Goal: Task Accomplishment & Management: Manage account settings

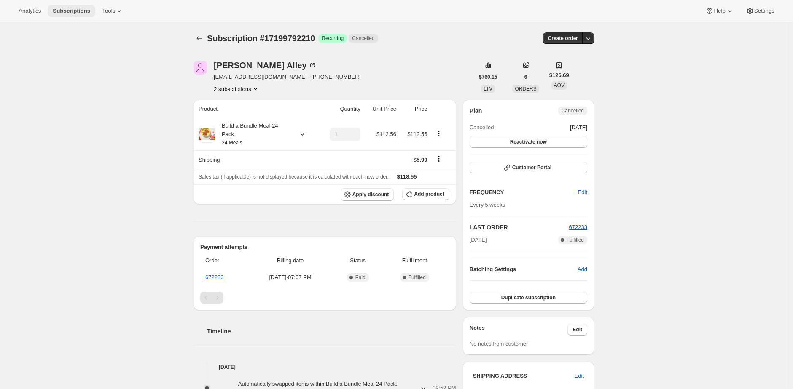
click at [72, 9] on span "Subscriptions" at bounding box center [72, 11] width 38 height 7
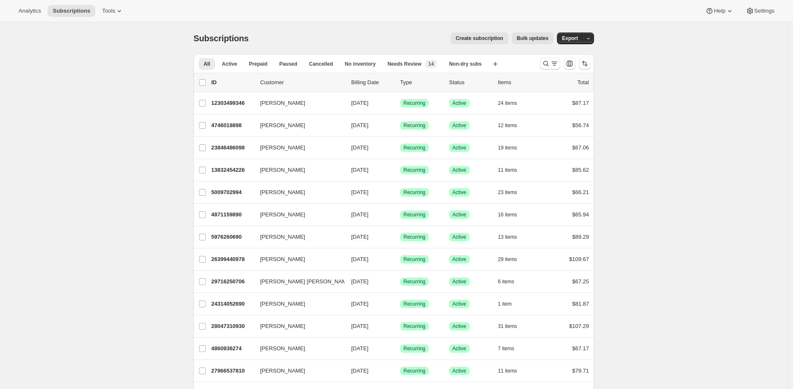
click at [314, 36] on div "Create subscription Bulk updates" at bounding box center [406, 38] width 295 height 12
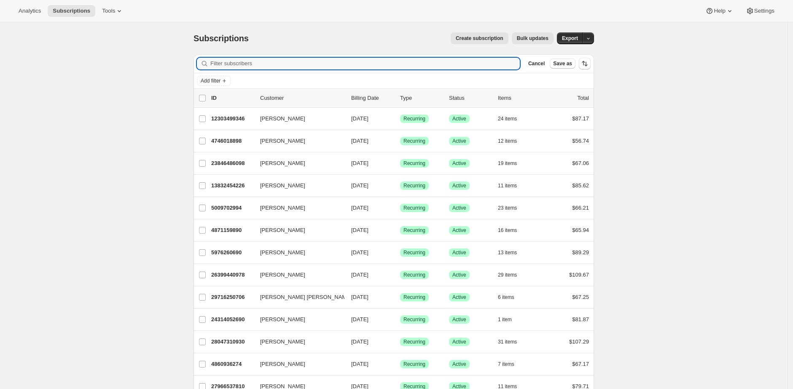
paste input "61723010"
type input "61723010"
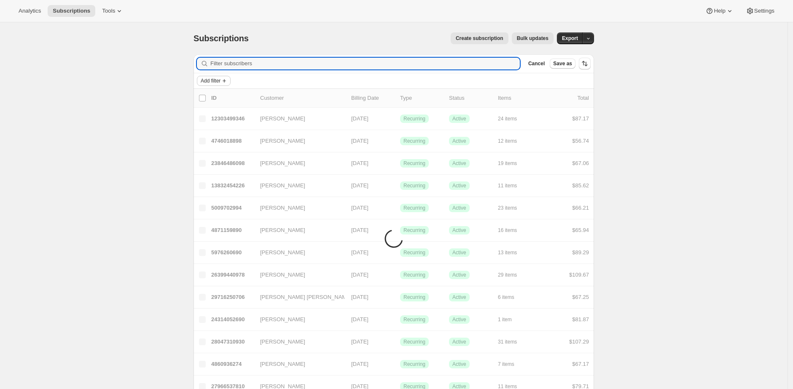
click at [228, 79] on icon "Add filter" at bounding box center [224, 81] width 7 height 7
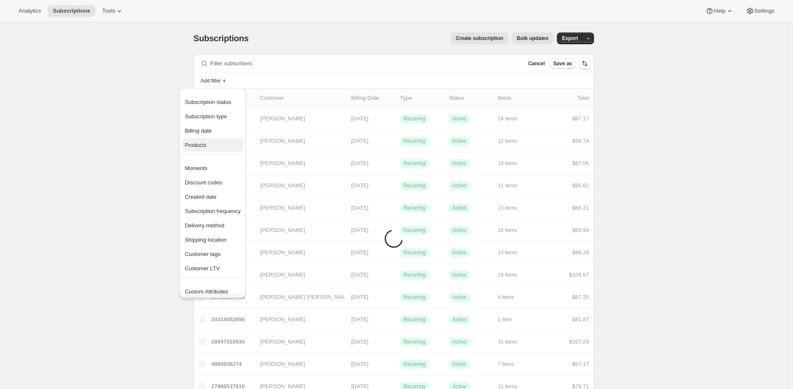
click at [229, 142] on span "Products" at bounding box center [213, 145] width 56 height 8
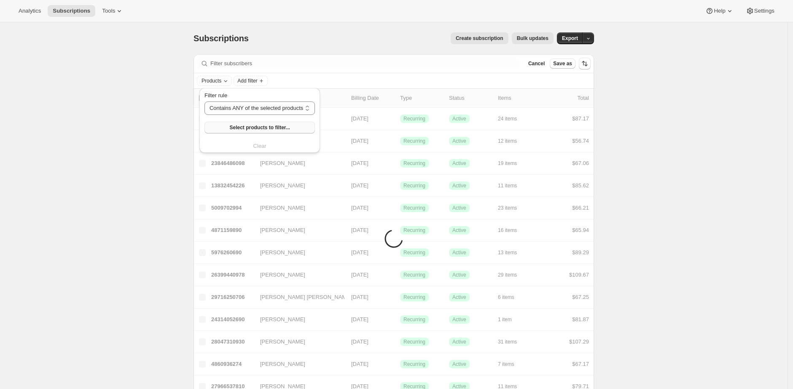
click at [251, 128] on span "Select products to filter..." at bounding box center [259, 127] width 60 height 7
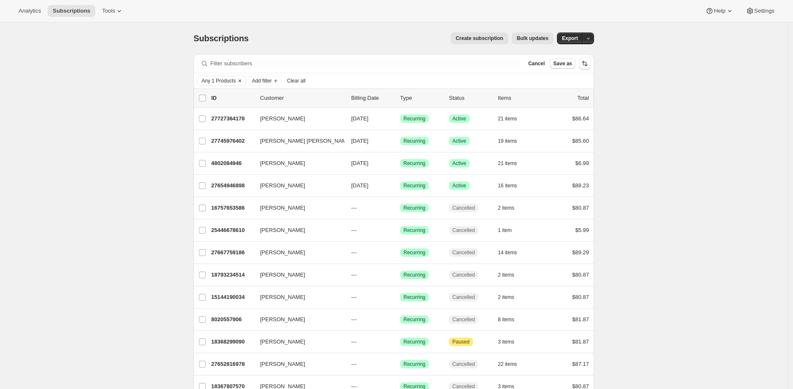
click at [225, 75] on div "Any 1 Products Add filter Clear all" at bounding box center [393, 80] width 400 height 15
click at [226, 81] on span "Any 1 Products" at bounding box center [218, 81] width 34 height 7
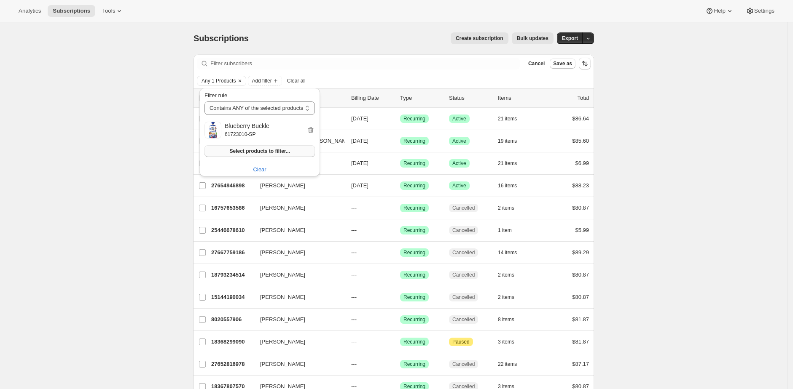
click at [250, 154] on span "Select products to filter..." at bounding box center [259, 151] width 60 height 7
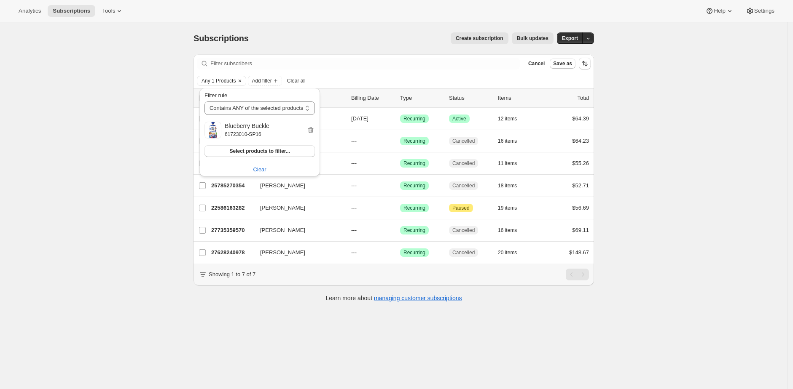
click at [149, 135] on div "Subscriptions. This page is ready Subscriptions Create subscription Bulk update…" at bounding box center [393, 216] width 787 height 389
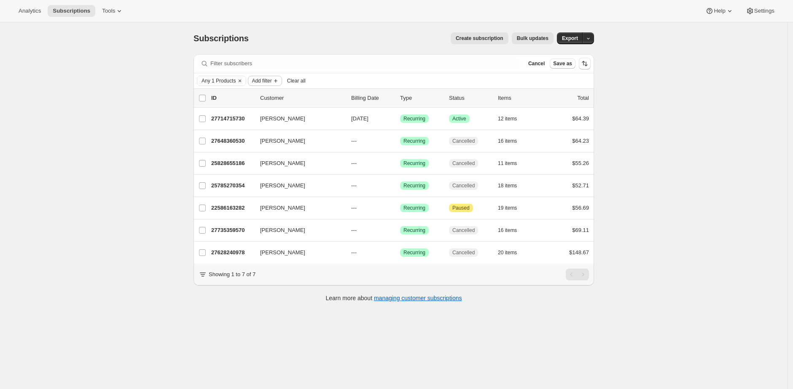
click at [268, 80] on span "Add filter" at bounding box center [262, 81] width 20 height 7
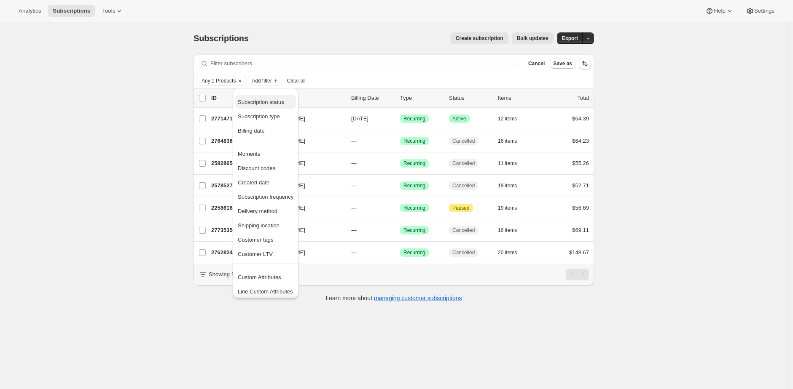
click at [273, 103] on span "Subscription status" at bounding box center [261, 102] width 46 height 6
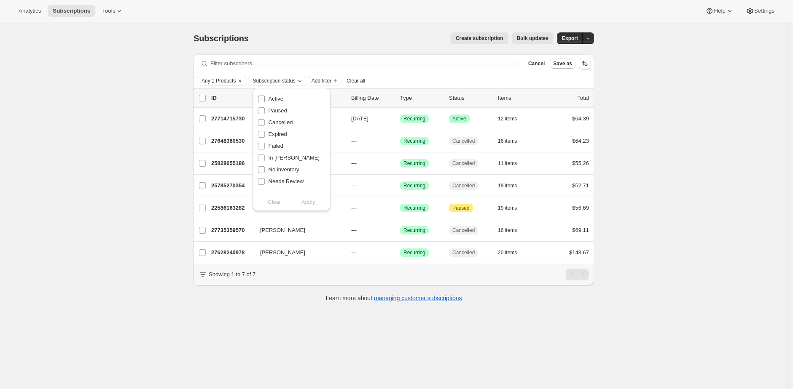
click at [278, 100] on span "Active" at bounding box center [275, 99] width 15 height 6
click at [265, 100] on input "Active" at bounding box center [261, 99] width 7 height 7
checkbox input "true"
click at [279, 110] on span "Paused" at bounding box center [277, 110] width 19 height 6
click at [265, 110] on input "Paused" at bounding box center [261, 110] width 7 height 7
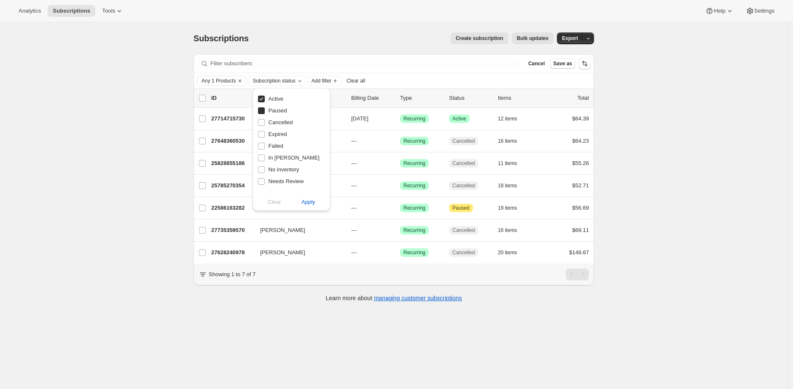
checkbox input "true"
click at [281, 119] on span "Cancelled" at bounding box center [280, 122] width 24 height 6
click at [265, 119] on input "Cancelled" at bounding box center [261, 122] width 7 height 7
checkbox input "true"
click at [282, 132] on span "Expired" at bounding box center [277, 134] width 19 height 6
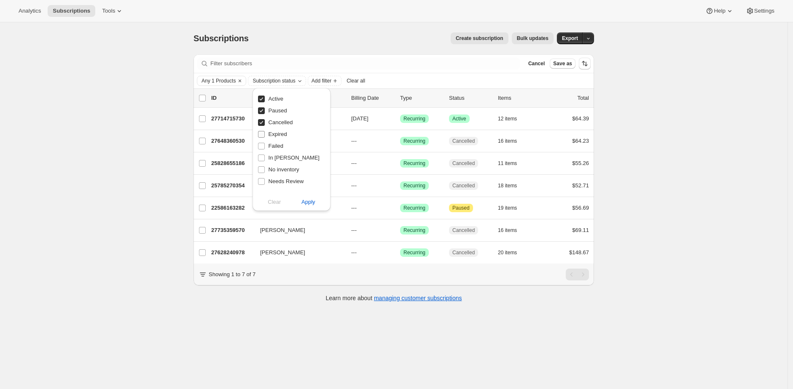
click at [265, 132] on input "Expired" at bounding box center [261, 134] width 7 height 7
checkbox input "true"
click at [280, 145] on span "Failed" at bounding box center [275, 146] width 15 height 6
click at [265, 145] on input "Failed" at bounding box center [261, 146] width 7 height 7
checkbox input "true"
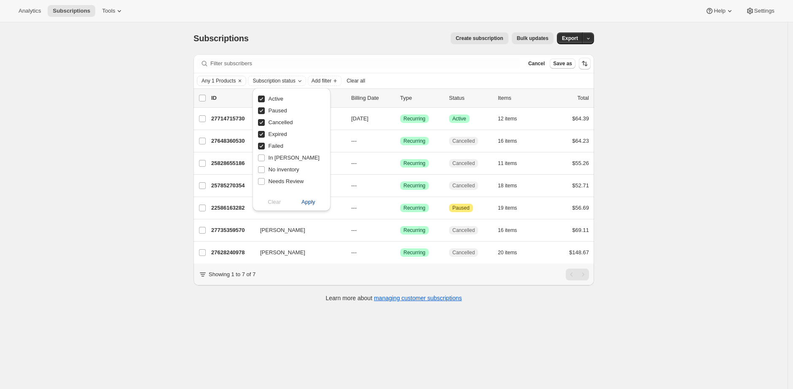
click at [311, 202] on span "Apply" at bounding box center [308, 202] width 14 height 8
click at [307, 198] on span "Apply" at bounding box center [308, 202] width 14 height 8
click at [163, 156] on div "Subscriptions. This page is ready Subscriptions Create subscription Bulk update…" at bounding box center [393, 216] width 787 height 389
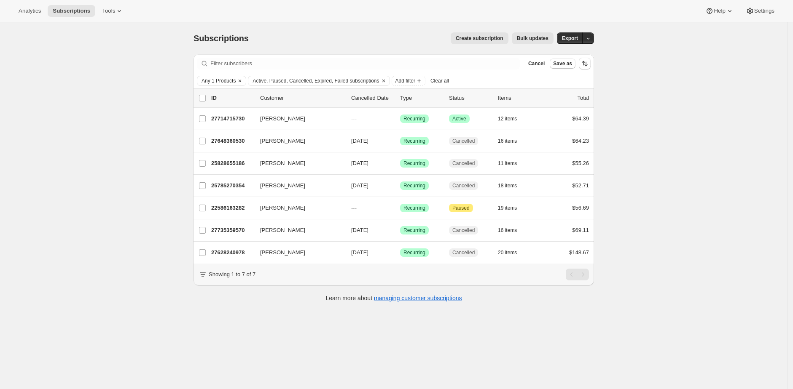
click at [536, 40] on span "Bulk updates" at bounding box center [533, 38] width 32 height 7
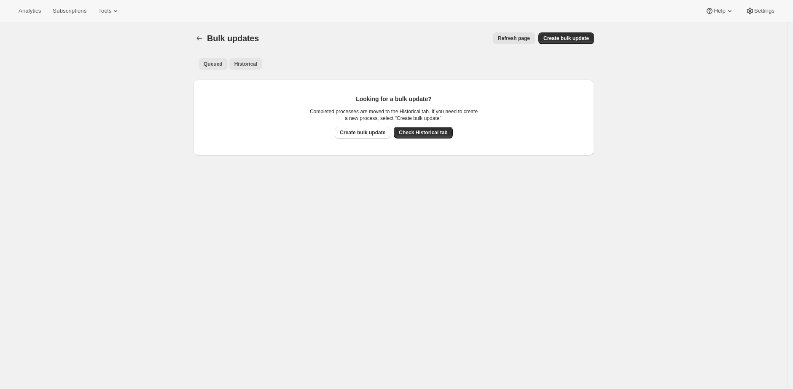
click at [258, 66] on span "Historical" at bounding box center [245, 64] width 23 height 7
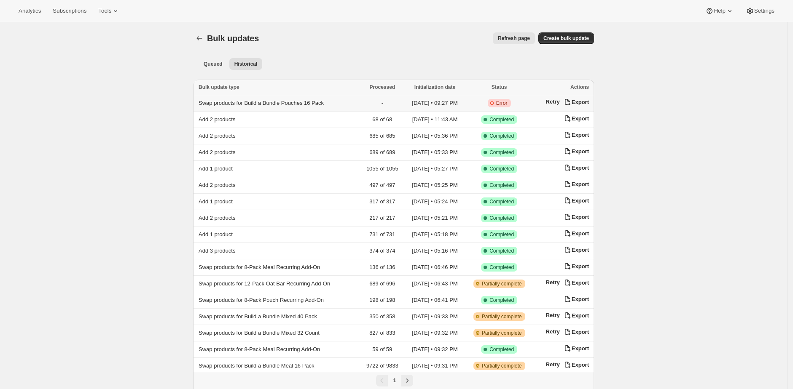
click at [268, 100] on span "Swap products for Build a Bundle Pouches 16 Pack" at bounding box center [261, 103] width 125 height 6
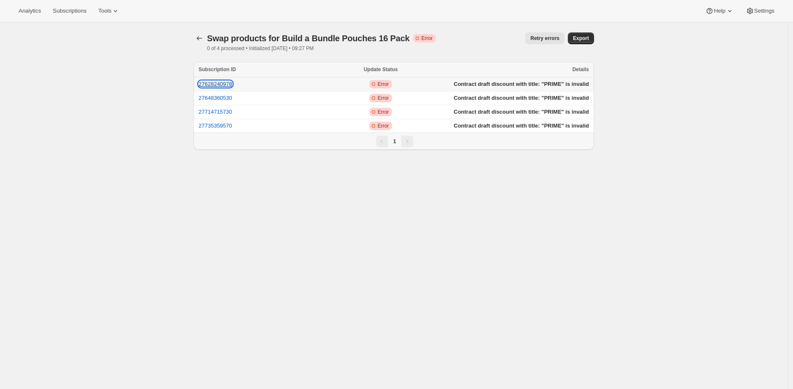
click at [219, 86] on button "27628240978" at bounding box center [216, 84] width 34 height 6
click at [223, 97] on button "27648360530" at bounding box center [216, 98] width 34 height 6
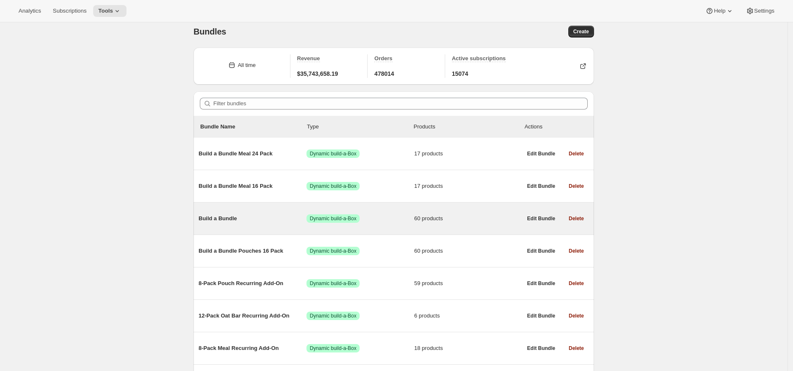
scroll to position [8, 0]
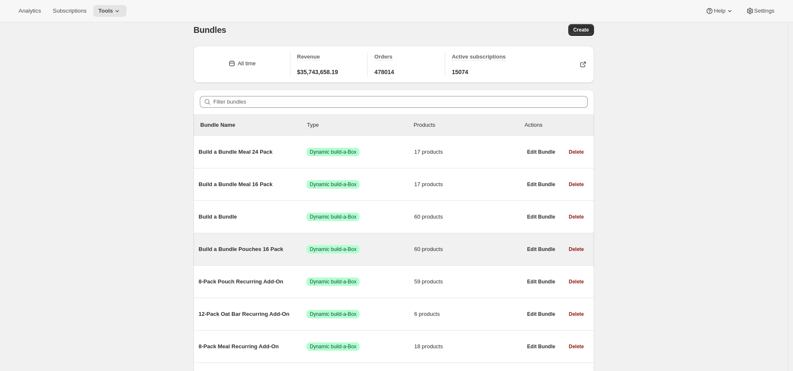
click at [250, 248] on span "Build a Bundle Pouches 16 Pack" at bounding box center [253, 249] width 108 height 8
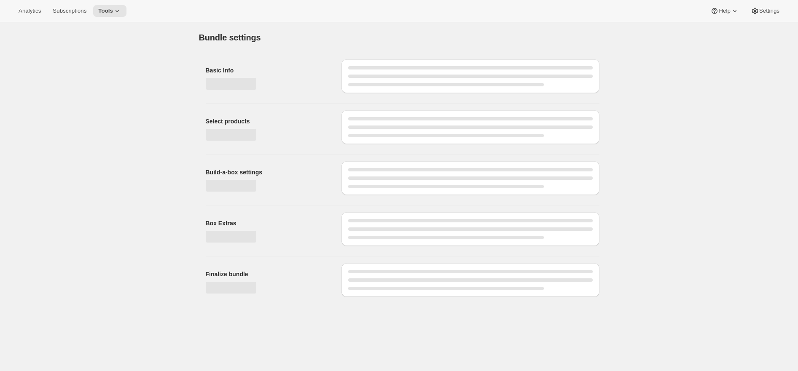
type input "Build a Bundle Pouches 16 Pack"
checkbox input "true"
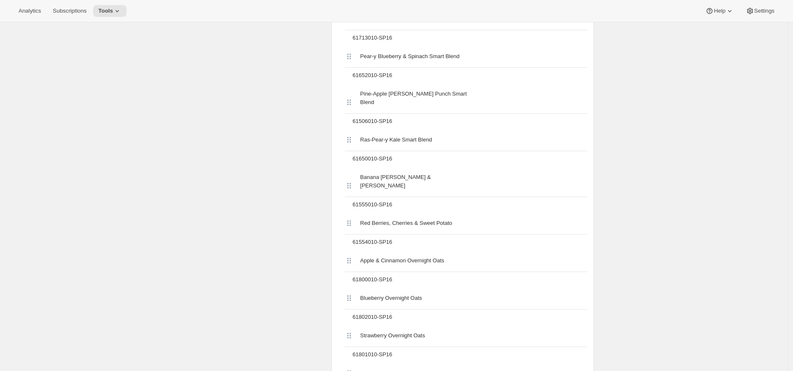
scroll to position [2483, 0]
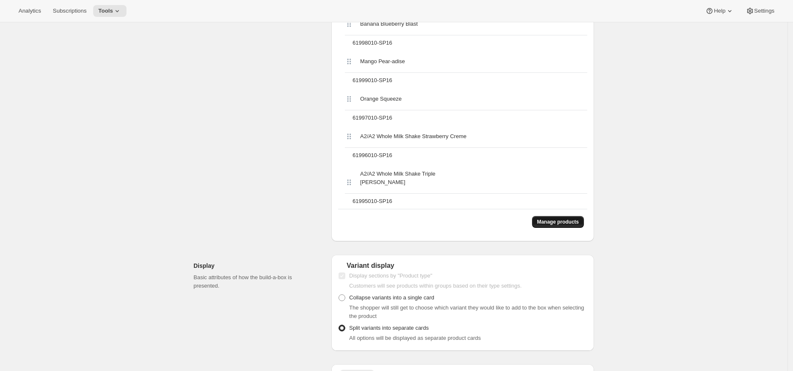
click at [548, 219] on span "Manage products" at bounding box center [558, 222] width 42 height 7
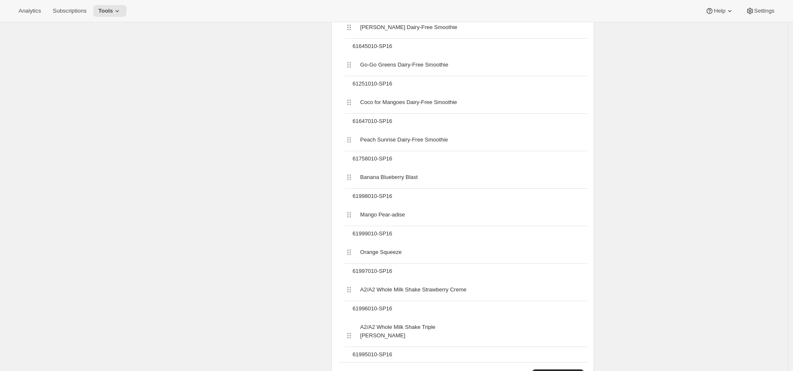
scroll to position [2376, 0]
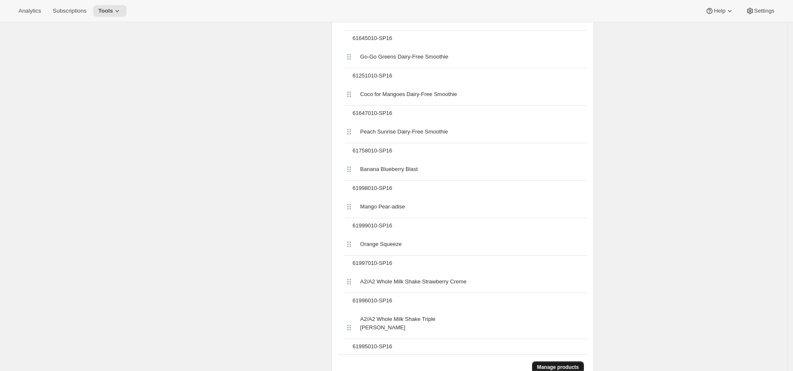
click at [557, 364] on span "Manage products" at bounding box center [558, 367] width 42 height 7
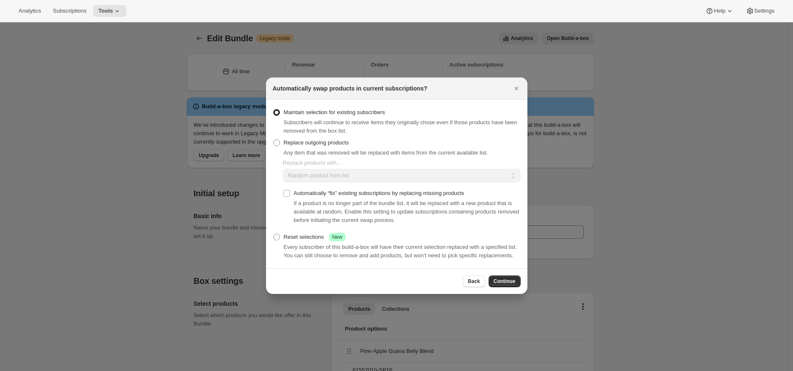
scroll to position [0, 0]
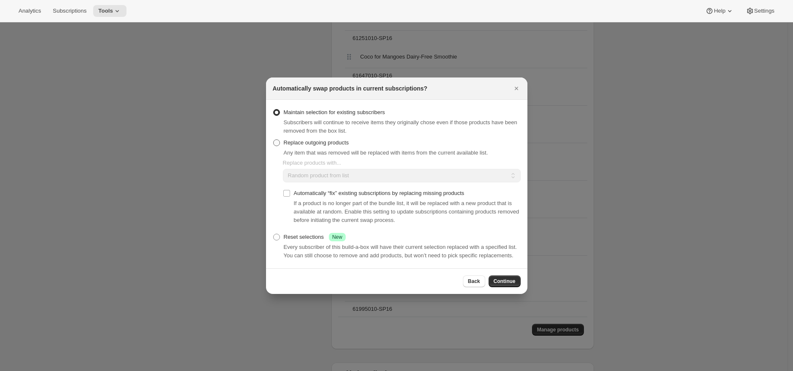
click at [348, 140] on span "Replace outgoing products" at bounding box center [316, 143] width 65 height 6
click at [274, 140] on input "Replace outgoing products" at bounding box center [273, 140] width 0 height 0
radio input "true"
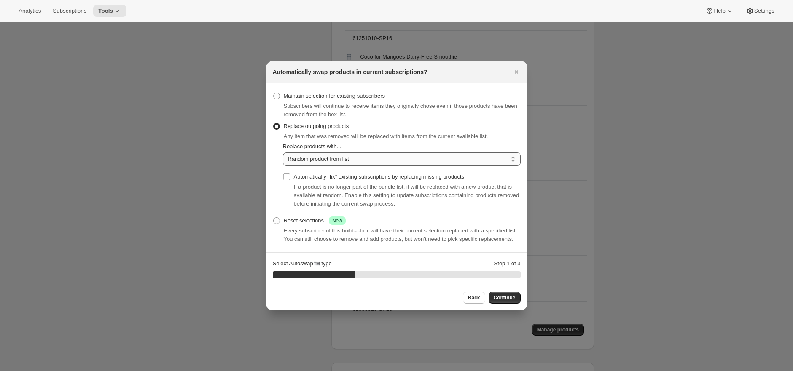
click at [373, 157] on select "Random product from list Matching product type Select specific replacements" at bounding box center [402, 159] width 238 height 13
select select "selection"
click at [283, 153] on select "Random product from list Matching product type Select specific replacements" at bounding box center [402, 159] width 238 height 13
click at [502, 301] on span "Continue" at bounding box center [505, 298] width 22 height 7
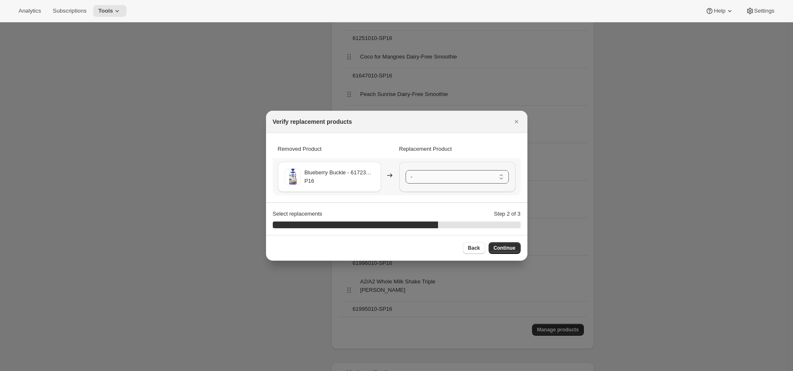
click at [459, 178] on select "- Pine-Apple Guava Belly Blend - 61557010-SP16 Farmer Jen's Pumpkin Apple Pie -…" at bounding box center [456, 176] width 103 height 13
click at [504, 247] on span "Continue" at bounding box center [505, 248] width 22 height 7
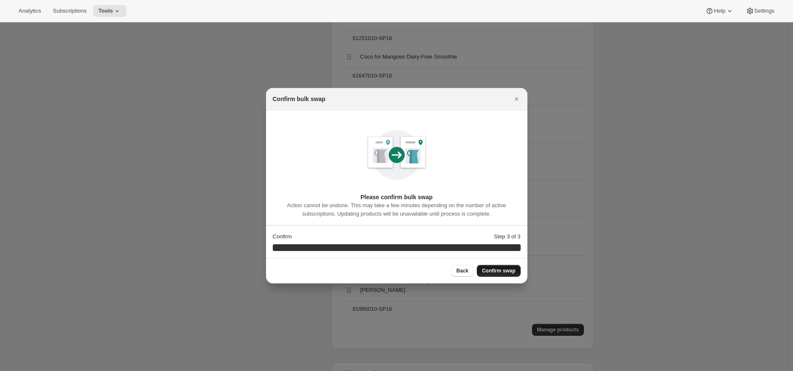
click at [509, 270] on span "Confirm swap" at bounding box center [498, 271] width 33 height 7
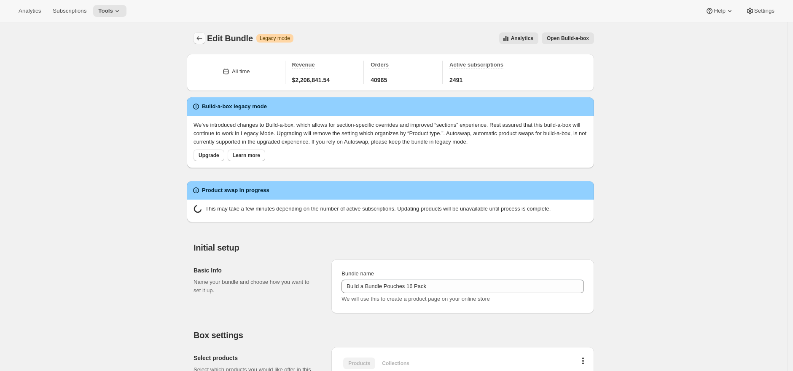
click at [204, 35] on icon "Bundles" at bounding box center [199, 38] width 8 height 8
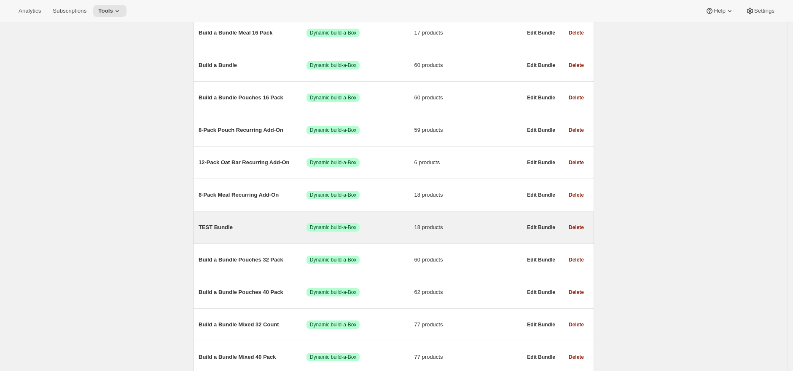
scroll to position [161, 0]
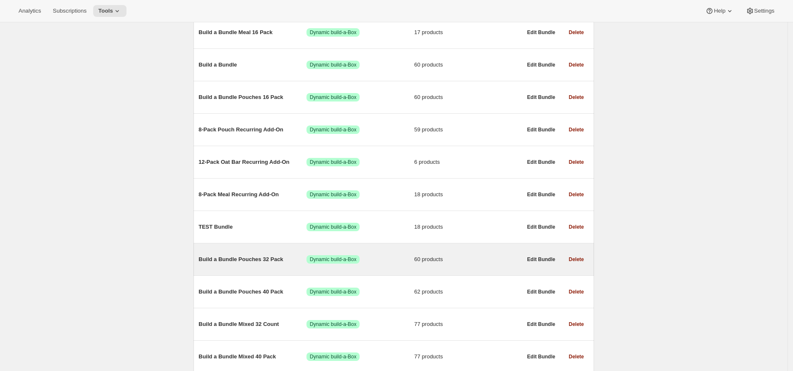
click at [290, 252] on div "Build a Bundle Pouches 32 Pack Success Dynamic build-a-Box 60 products" at bounding box center [360, 260] width 323 height 22
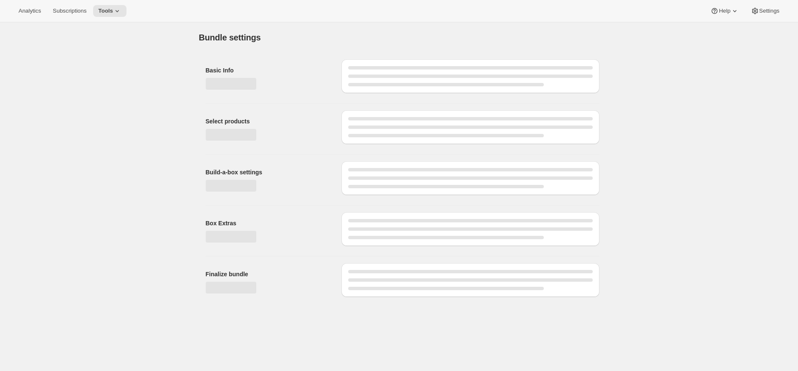
type input "Build a Bundle Pouches 32 Pack"
checkbox input "true"
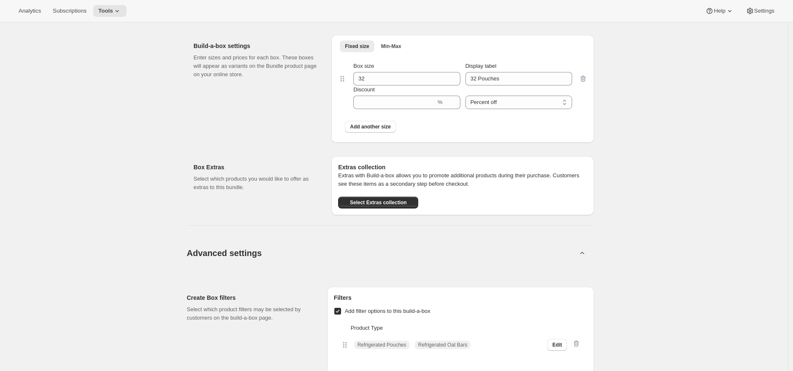
scroll to position [2247, 0]
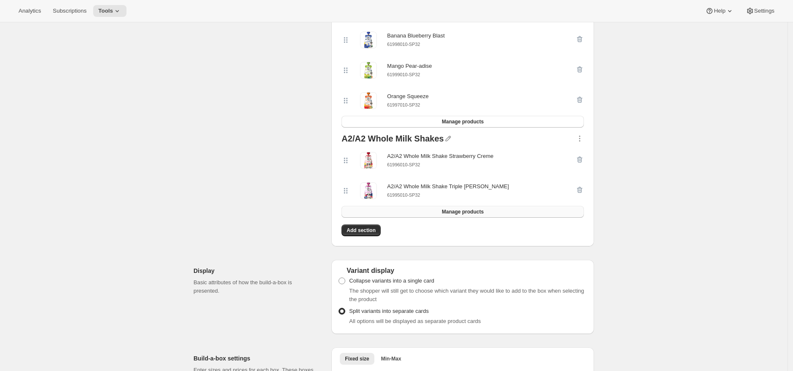
click at [507, 218] on button "Manage products" at bounding box center [462, 212] width 242 height 12
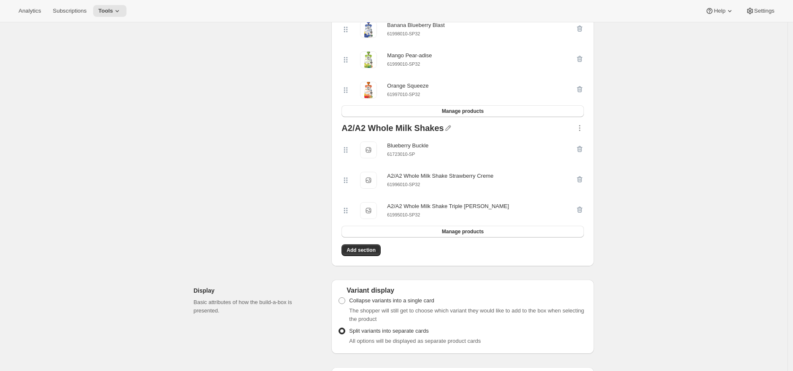
scroll to position [2151, 0]
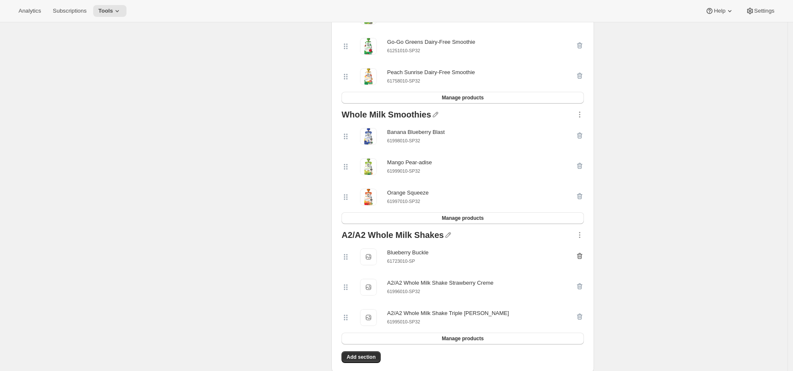
click at [581, 258] on icon "button" at bounding box center [580, 256] width 1 height 3
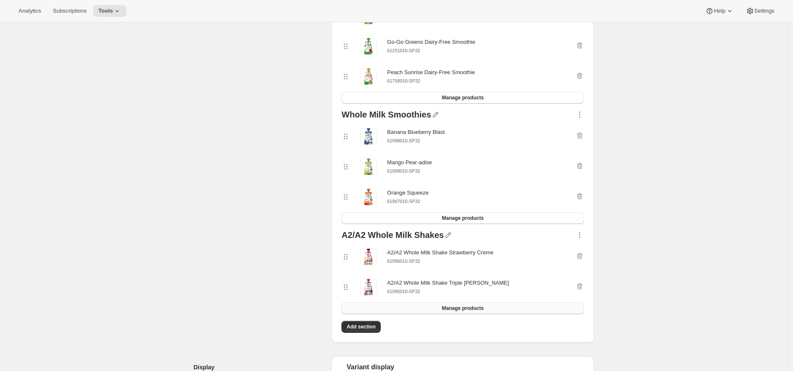
click at [440, 314] on button "Manage products" at bounding box center [462, 309] width 242 height 12
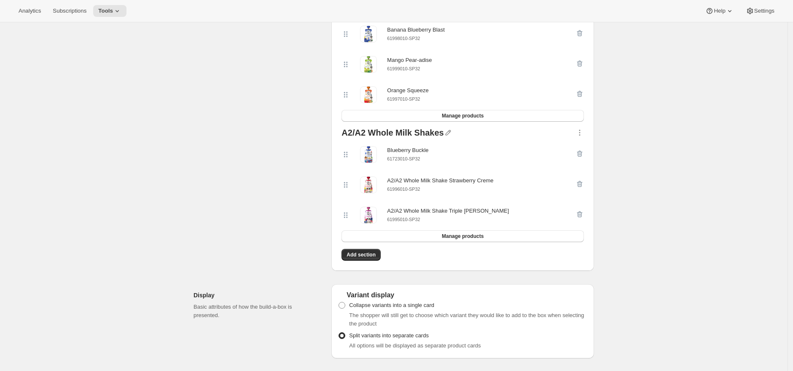
scroll to position [2251, 0]
click at [498, 244] on button "Manage products" at bounding box center [462, 238] width 242 height 12
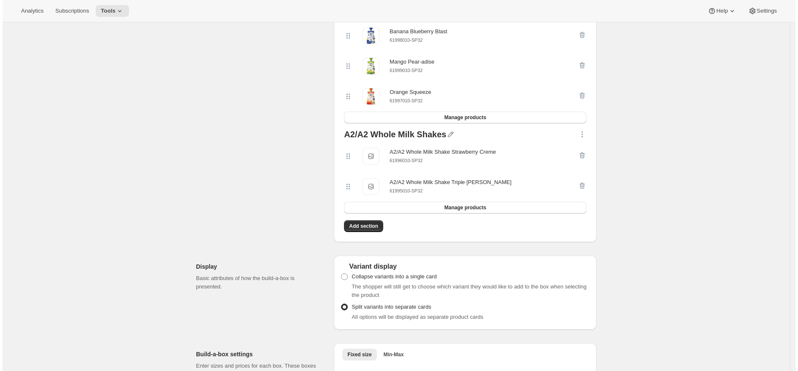
scroll to position [0, 0]
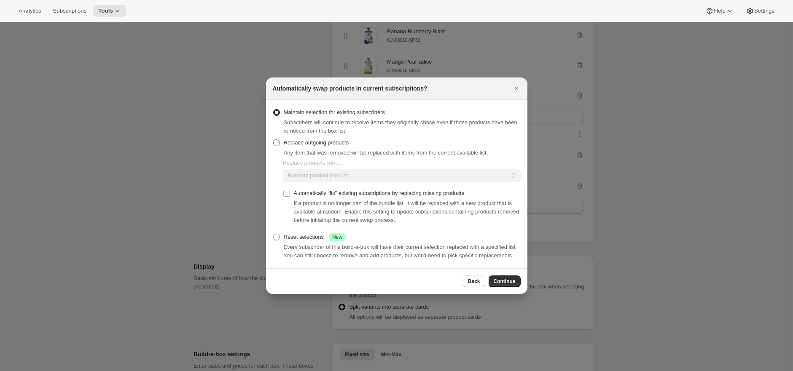
click at [328, 141] on span "Replace outgoing products" at bounding box center [316, 143] width 65 height 6
click at [274, 140] on input "Replace outgoing products" at bounding box center [273, 140] width 0 height 0
radio input "true"
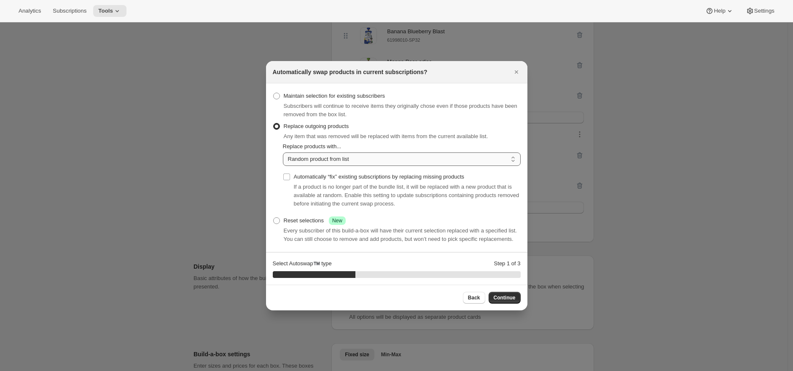
click at [398, 153] on select "Random product from list Matching product type Select specific replacements" at bounding box center [402, 159] width 238 height 13
select select "selection"
click at [283, 153] on select "Random product from list Matching product type Select specific replacements" at bounding box center [402, 159] width 238 height 13
click at [505, 300] on span "Continue" at bounding box center [505, 298] width 22 height 7
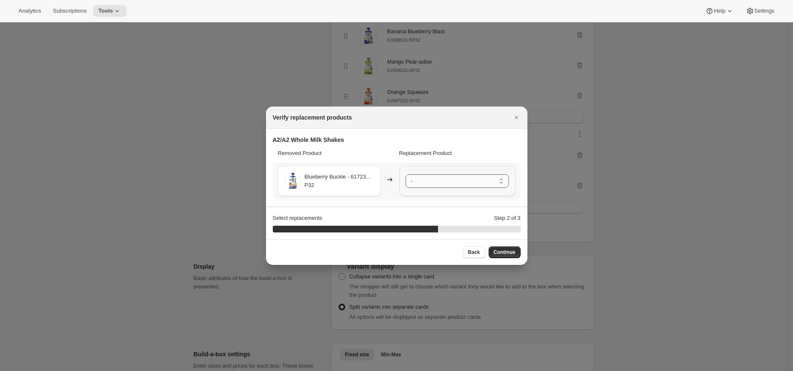
click at [464, 184] on select "- A2/A2 Whole Milk Shake Strawberry Creme - 61996010-SP32 A2/A2 Whole Milk Shak…" at bounding box center [456, 181] width 103 height 13
click at [475, 253] on span "Back" at bounding box center [474, 252] width 12 height 7
select select "selection"
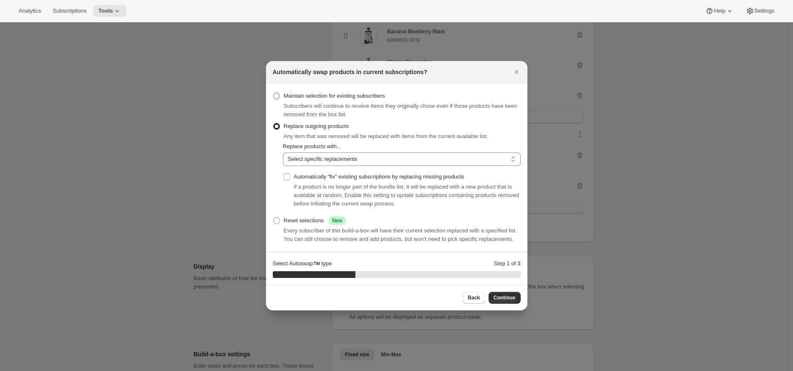
click at [360, 93] on span "Maintain selection for existing subscribers" at bounding box center [335, 96] width 102 height 6
click at [274, 93] on input "Maintain selection for existing subscribers" at bounding box center [273, 93] width 0 height 0
radio input "true"
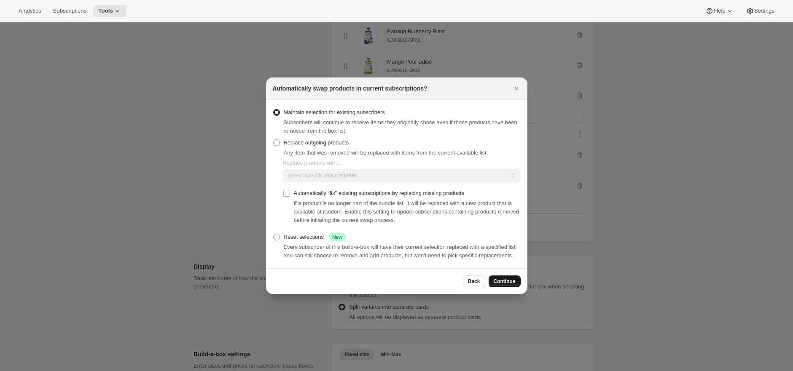
click at [504, 284] on span "Continue" at bounding box center [505, 281] width 22 height 7
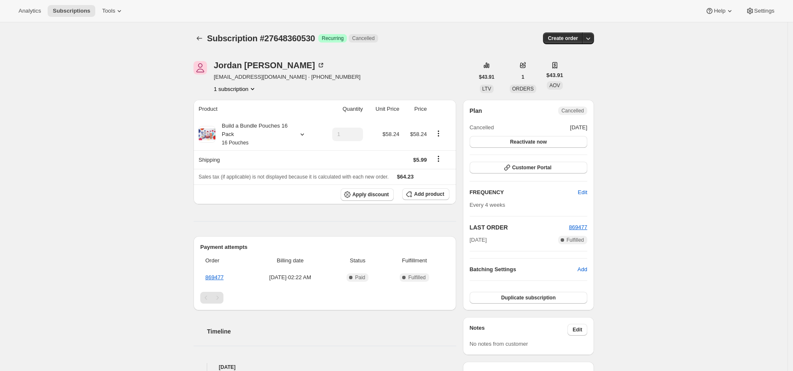
click at [304, 37] on span "Subscription #27648360530" at bounding box center [261, 38] width 108 height 9
copy span "27648360530"
click at [580, 171] on button "Customer Portal" at bounding box center [529, 168] width 118 height 12
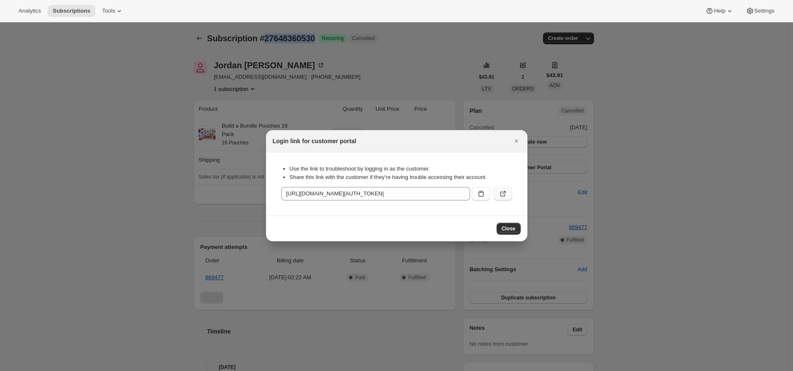
click at [507, 194] on button ":r19:" at bounding box center [503, 193] width 19 height 13
click at [506, 230] on span "Close" at bounding box center [509, 229] width 14 height 7
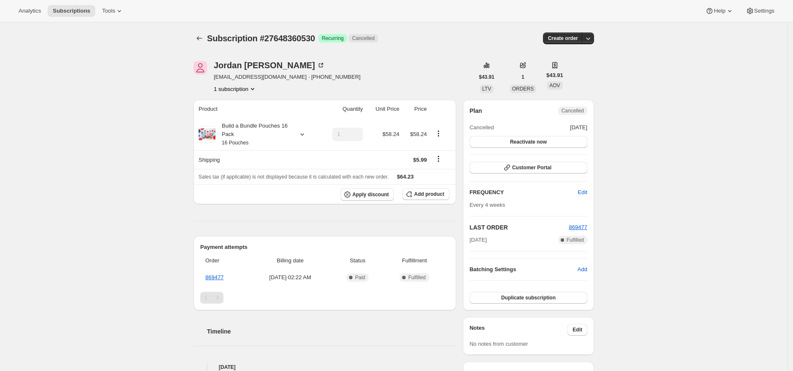
click at [643, 155] on div "Subscription #27648360530. This page is ready Subscription #27648360530 Success…" at bounding box center [393, 304] width 787 height 564
click at [639, 157] on div "Subscription #27648360530. This page is ready Subscription #27648360530 Success…" at bounding box center [393, 304] width 787 height 564
click at [202, 38] on icon "Subscriptions" at bounding box center [199, 38] width 5 height 4
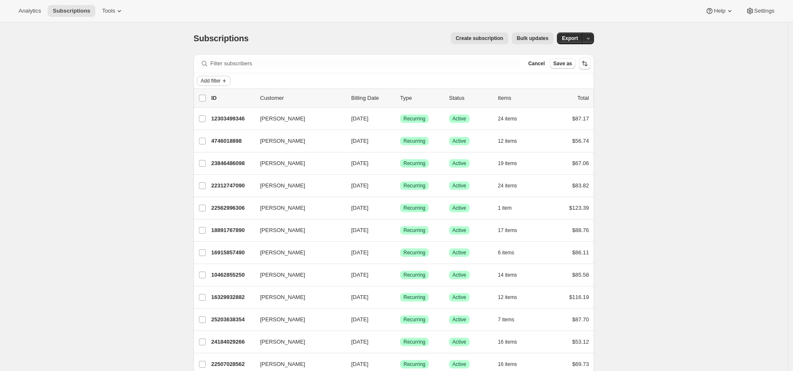
click at [209, 78] on span "Add filter" at bounding box center [211, 81] width 20 height 7
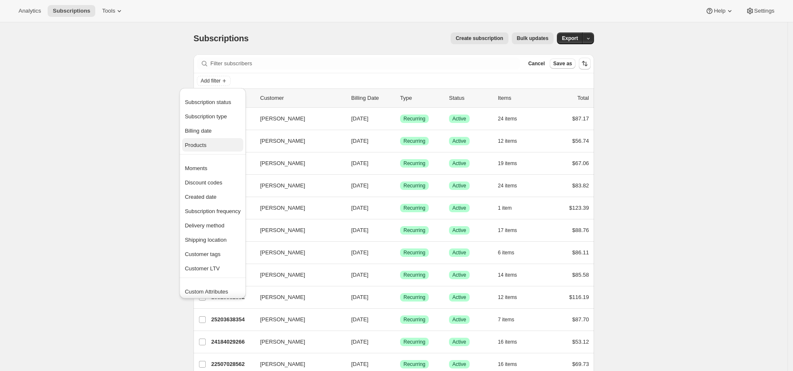
click at [215, 146] on span "Products" at bounding box center [213, 145] width 56 height 8
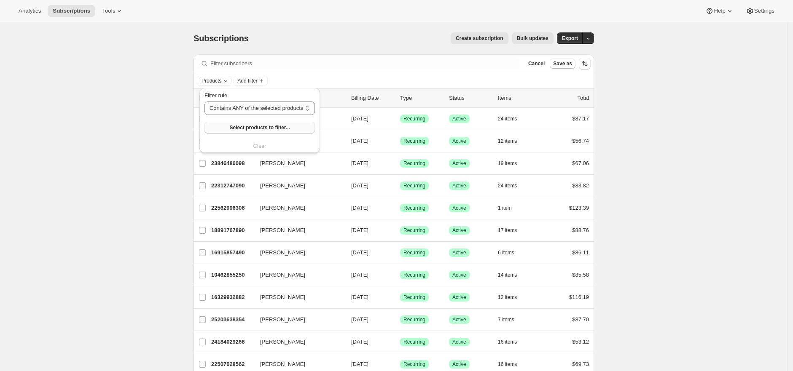
click at [234, 126] on span "Select products to filter..." at bounding box center [259, 127] width 60 height 7
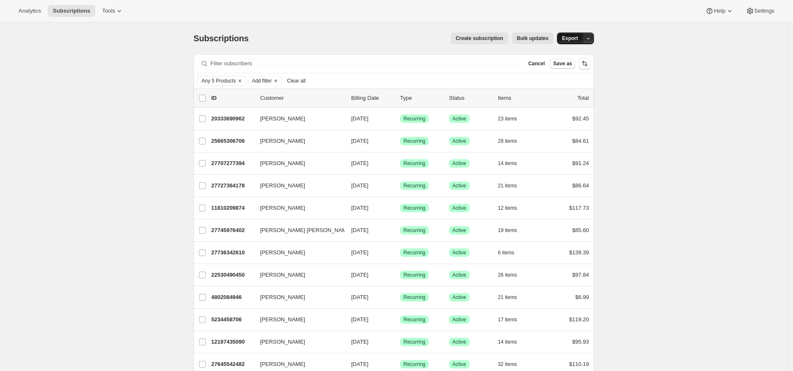
click at [569, 38] on span "Export" at bounding box center [570, 38] width 16 height 7
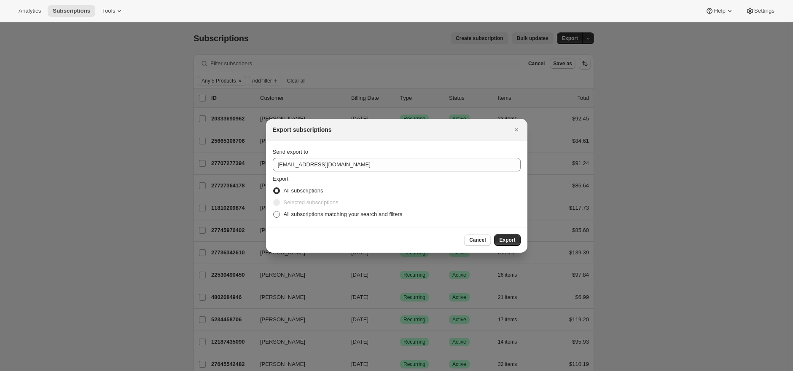
click at [369, 208] on ul "All subscriptions Selected subscriptions All subscriptions matching your search…" at bounding box center [397, 202] width 248 height 35
click at [365, 213] on span "All subscriptions matching your search and filters" at bounding box center [343, 214] width 119 height 6
click at [274, 212] on input "All subscriptions matching your search and filters" at bounding box center [273, 211] width 0 height 0
radio input "true"
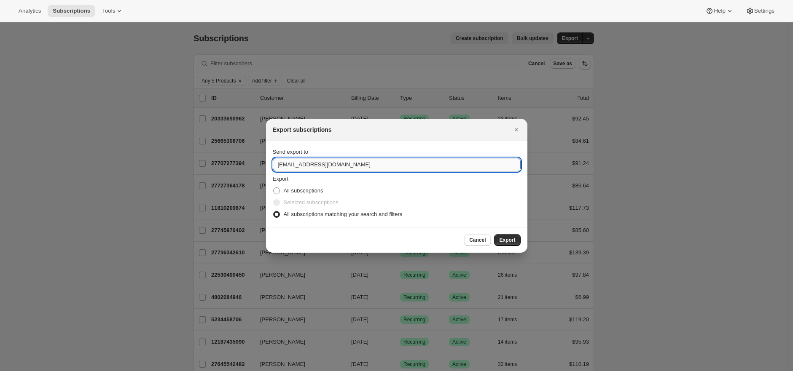
click at [357, 166] on input "care@uponafarm.com" at bounding box center [397, 164] width 248 height 13
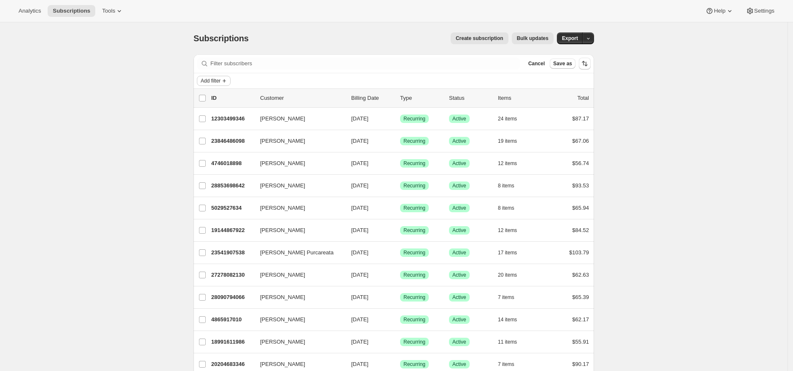
click at [229, 76] on button "Add filter" at bounding box center [214, 81] width 34 height 10
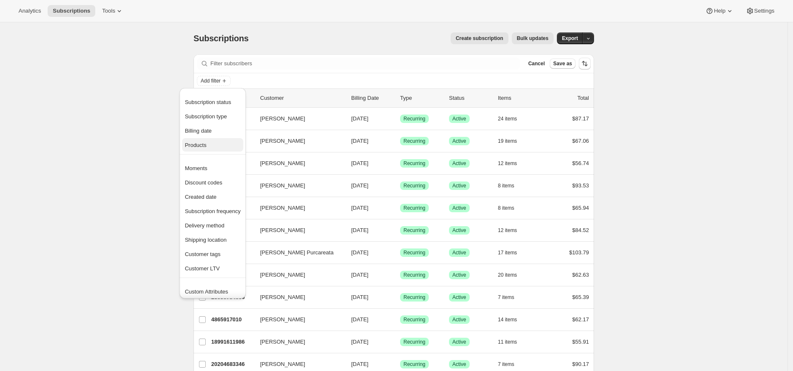
click at [217, 147] on span "Products" at bounding box center [213, 145] width 56 height 8
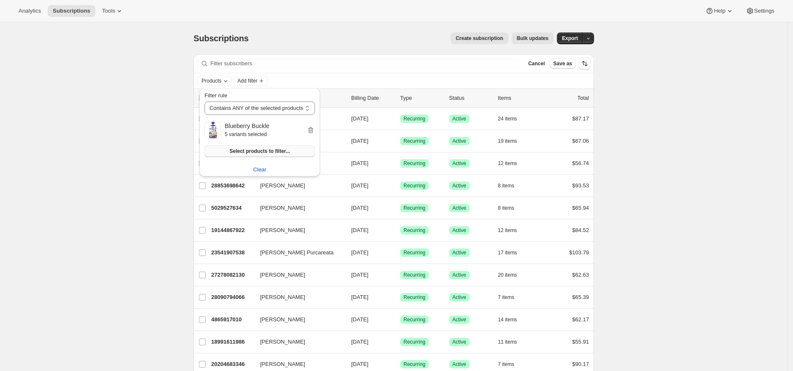
click at [268, 149] on span "Select products to filter..." at bounding box center [259, 151] width 60 height 7
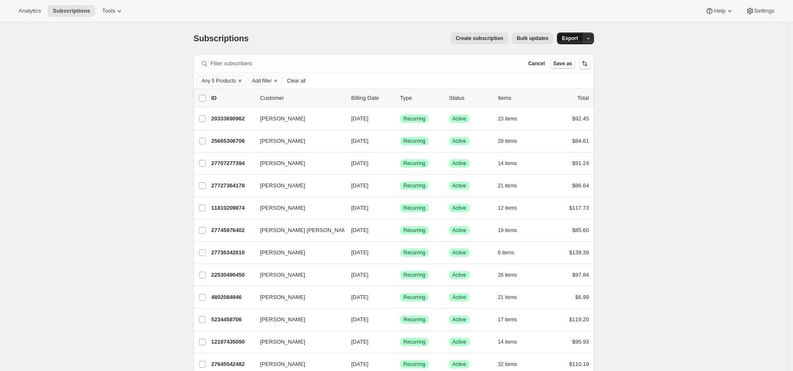
click at [573, 41] on span "Export" at bounding box center [570, 38] width 16 height 7
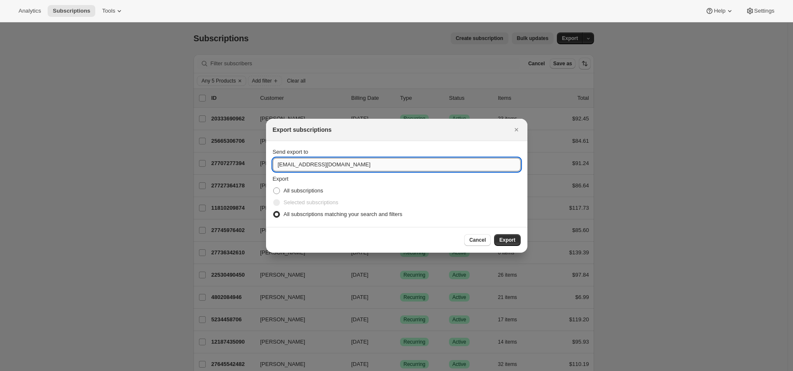
click at [421, 162] on input "care@uponafarm.com" at bounding box center [397, 164] width 248 height 13
type input "brian@awtomic.com"
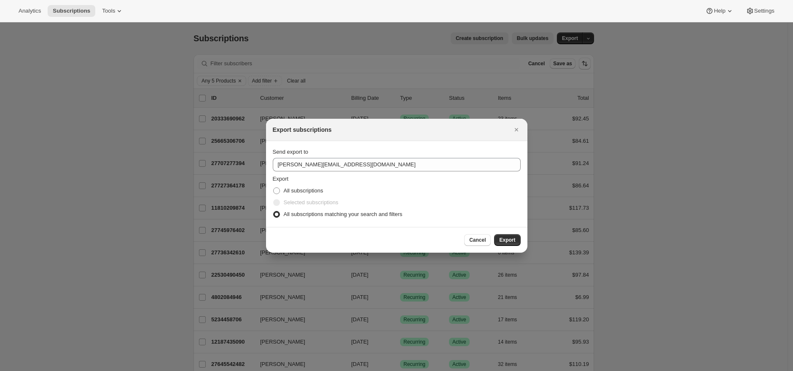
click at [494, 234] on button "Export" at bounding box center [507, 240] width 26 height 12
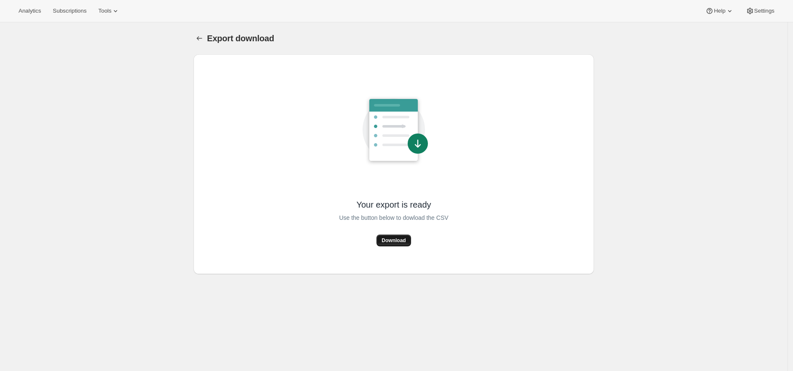
click at [405, 241] on span "Download" at bounding box center [393, 240] width 24 height 7
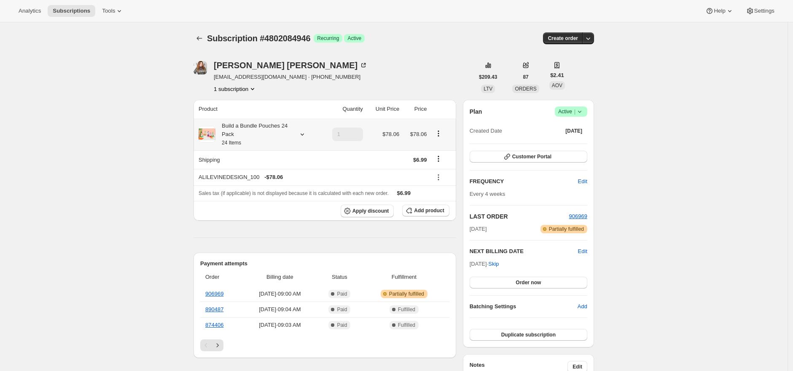
click at [266, 131] on div "Build a Bundle Pouches 24 Pack 24 Items" at bounding box center [253, 134] width 76 height 25
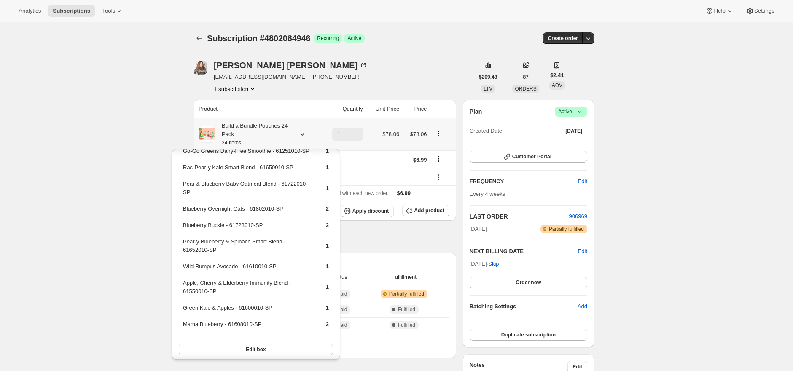
scroll to position [231, 0]
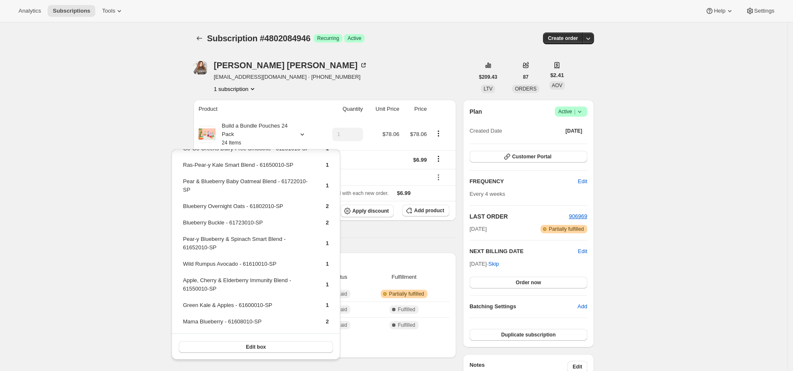
click at [449, 58] on div "[PERSON_NAME] [EMAIL_ADDRESS][DOMAIN_NAME] · [PHONE_NUMBER] 1 subscription $209…" at bounding box center [390, 360] width 407 height 624
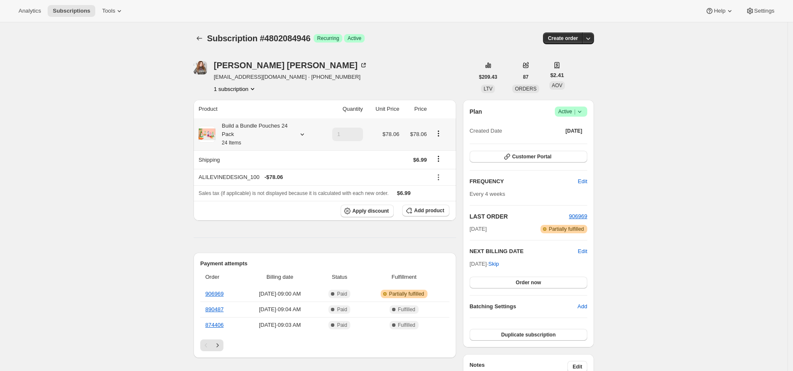
click at [271, 132] on div "Build a Bundle Pouches 24 Pack 24 Items" at bounding box center [253, 134] width 76 height 25
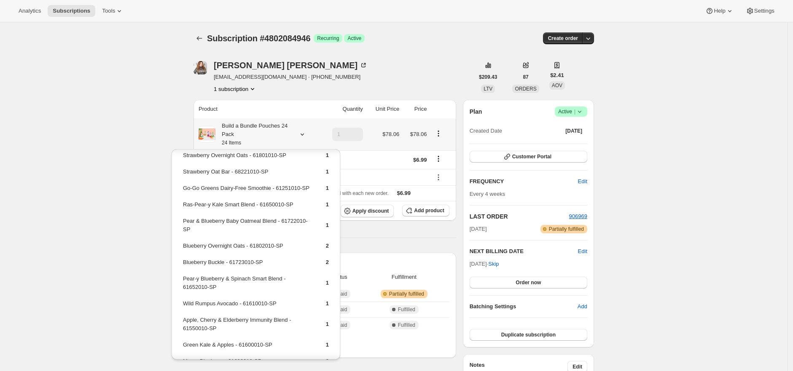
scroll to position [193, 0]
click at [493, 19] on div "Analytics Subscriptions Tools Help Settings" at bounding box center [396, 11] width 793 height 22
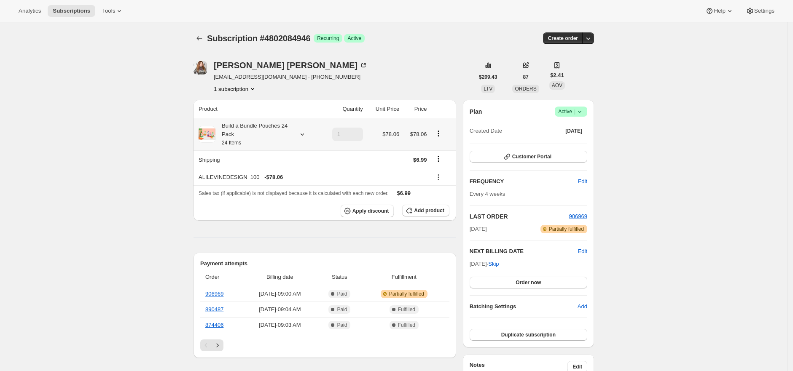
click at [279, 129] on div "Build a Bundle Pouches 24 Pack 24 Items" at bounding box center [253, 134] width 76 height 25
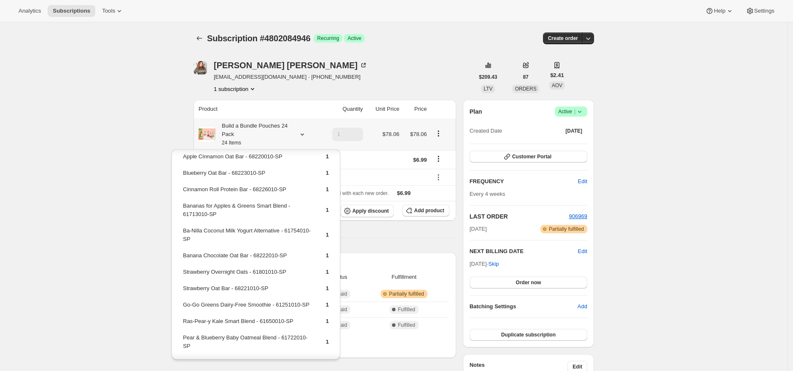
scroll to position [231, 0]
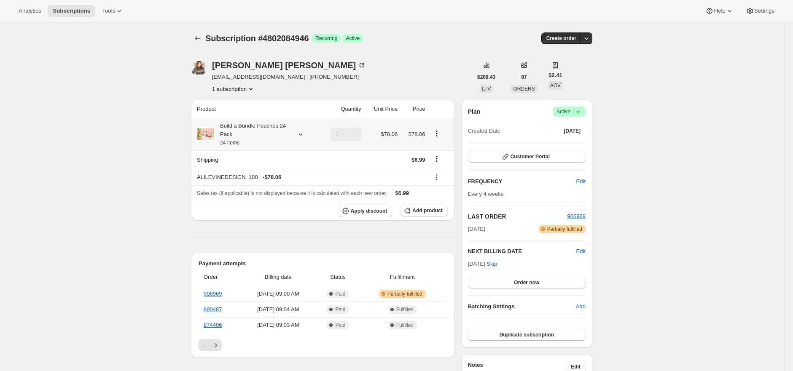
click at [267, 133] on div "Build a Bundle Pouches 24 Pack 24 Items" at bounding box center [252, 134] width 76 height 25
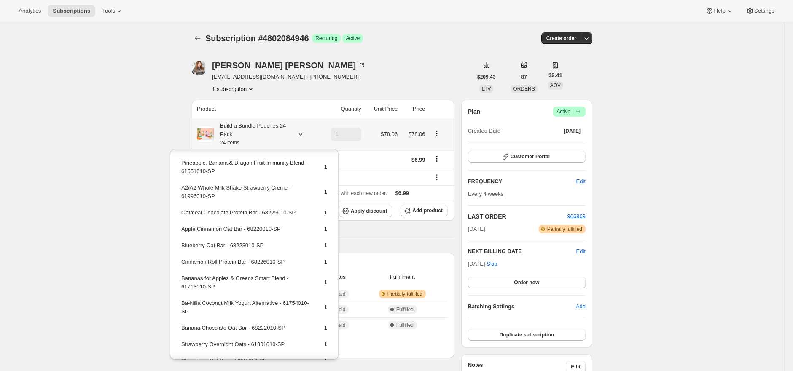
scroll to position [215, 0]
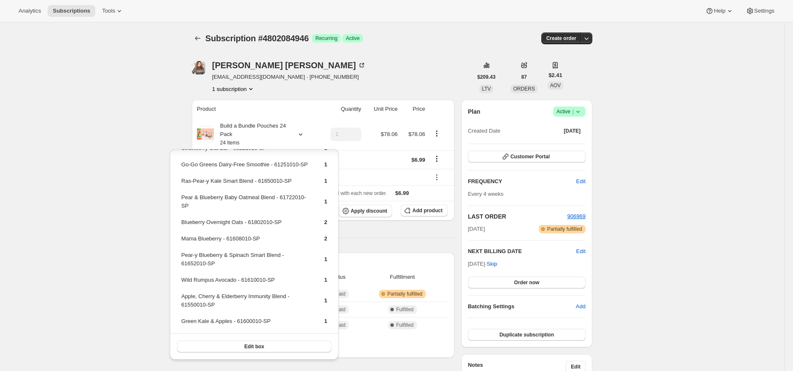
click at [655, 98] on div "Subscription #4802084946. This page is ready Subscription #4802084946 Success R…" at bounding box center [392, 359] width 784 height 674
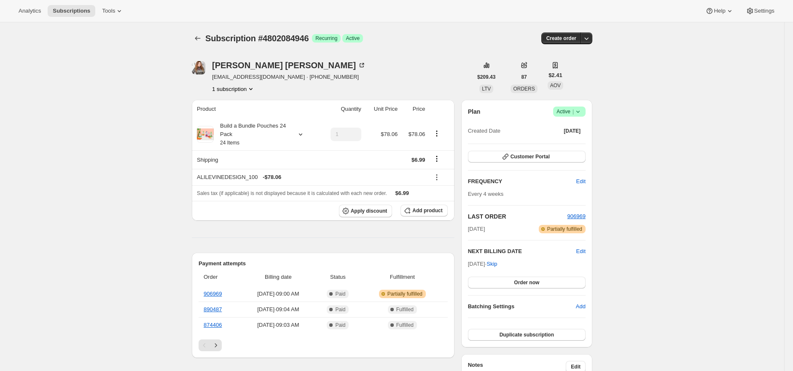
click at [675, 87] on div "Subscription #4802084946. This page is ready Subscription #4802084946 Success R…" at bounding box center [392, 359] width 784 height 674
drag, startPoint x: 401, startPoint y: 68, endPoint x: 393, endPoint y: 67, distance: 8.0
click at [400, 68] on div "Alison Levine alilevinedesign@gmail.com · +13109222399 1 subscription" at bounding box center [332, 77] width 280 height 32
click at [83, 9] on span "Subscriptions" at bounding box center [72, 11] width 38 height 7
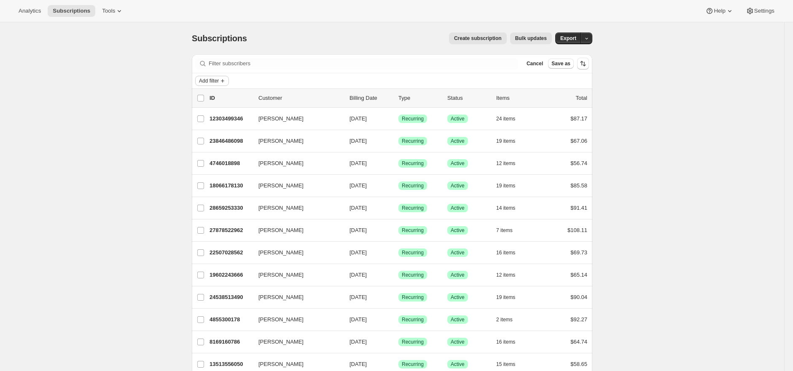
click at [226, 80] on icon "Add filter" at bounding box center [222, 81] width 7 height 7
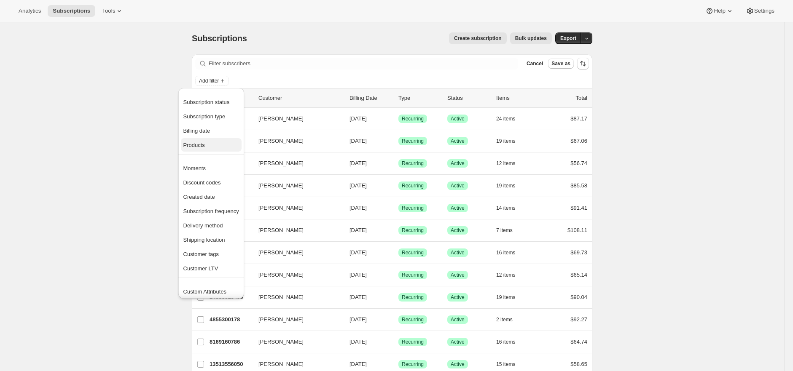
click at [216, 144] on span "Products" at bounding box center [211, 145] width 56 height 8
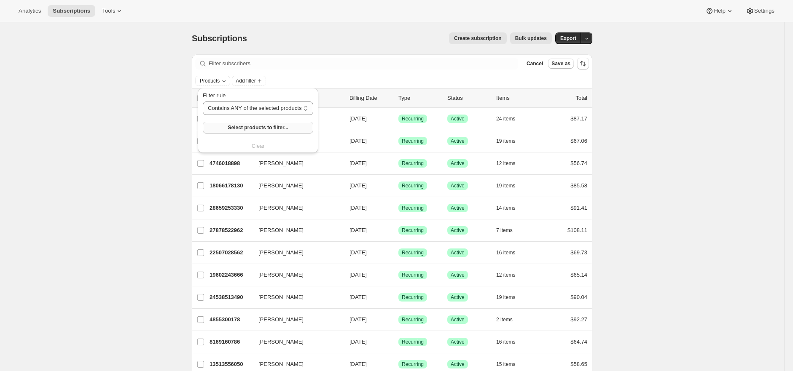
click at [237, 126] on span "Select products to filter..." at bounding box center [258, 127] width 60 height 7
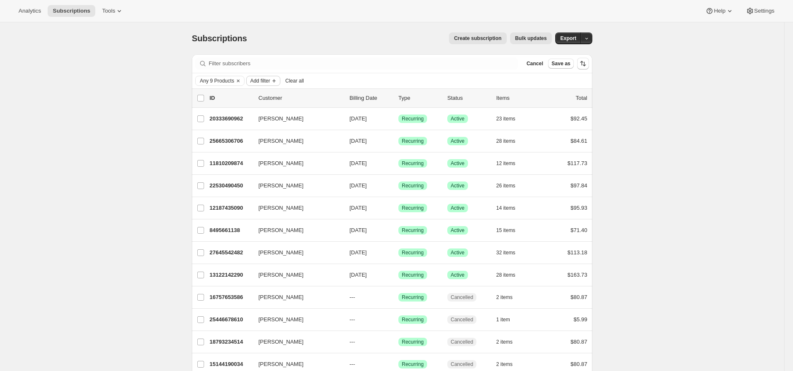
click at [270, 81] on span "Add filter" at bounding box center [260, 81] width 20 height 7
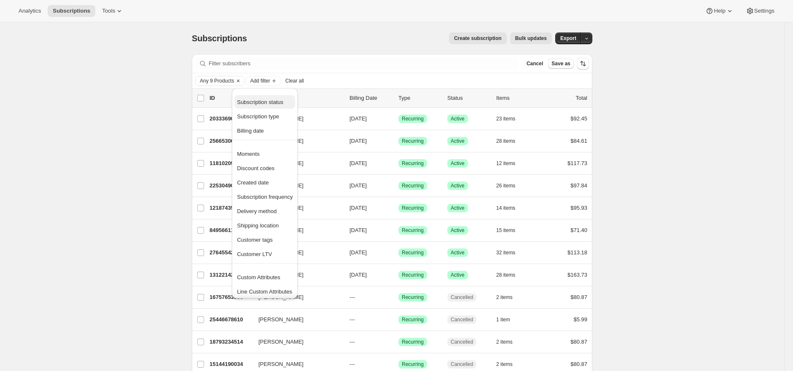
click at [283, 102] on span "Subscription status" at bounding box center [260, 102] width 46 height 6
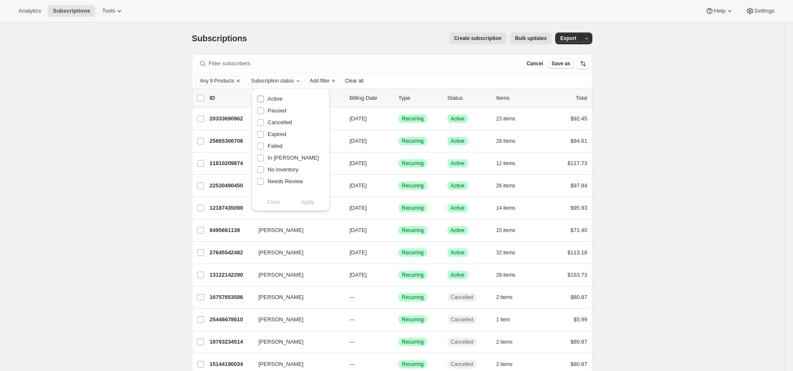
click at [278, 99] on span "Active" at bounding box center [275, 99] width 15 height 6
click at [264, 99] on input "Active" at bounding box center [260, 99] width 7 height 7
checkbox input "true"
click at [307, 202] on span "Apply" at bounding box center [308, 202] width 14 height 8
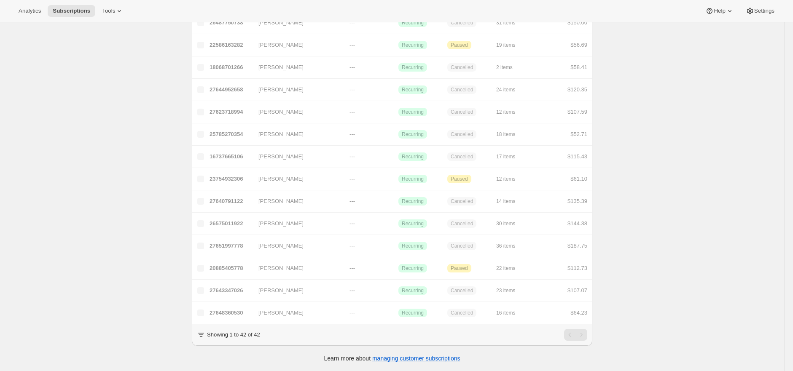
scroll to position [22, 0]
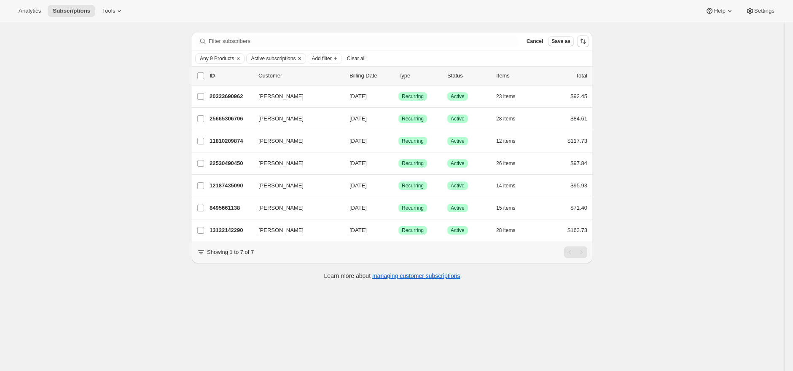
click at [295, 57] on span "Active subscriptions" at bounding box center [273, 58] width 45 height 7
click at [278, 76] on span "Active" at bounding box center [275, 76] width 15 height 6
click at [264, 76] on input "Active" at bounding box center [260, 76] width 7 height 7
checkbox input "false"
click at [308, 176] on span "Apply" at bounding box center [308, 180] width 14 height 8
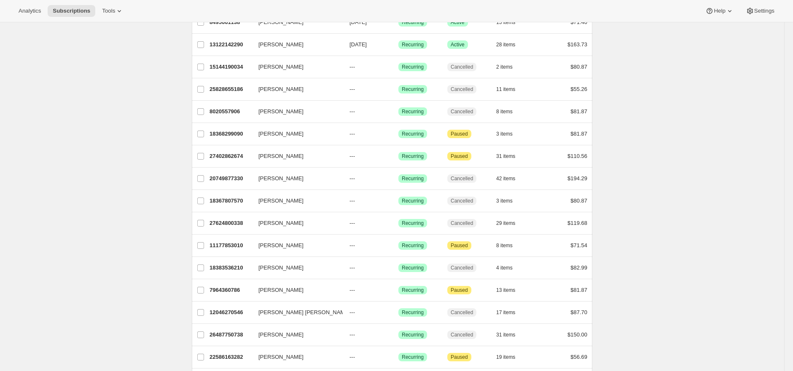
scroll to position [0, 0]
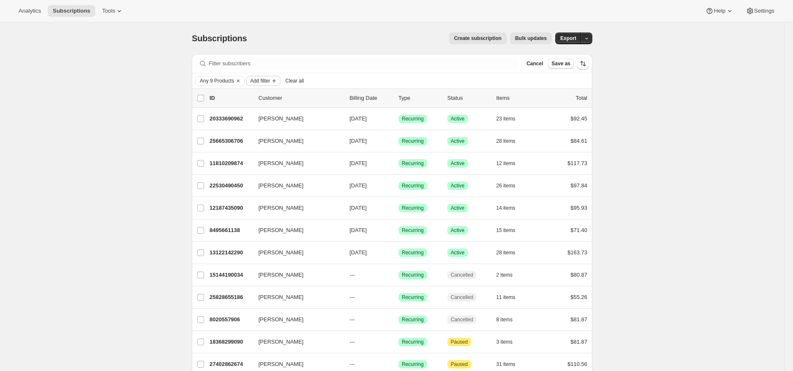
click at [277, 80] on button "Add filter" at bounding box center [263, 81] width 34 height 10
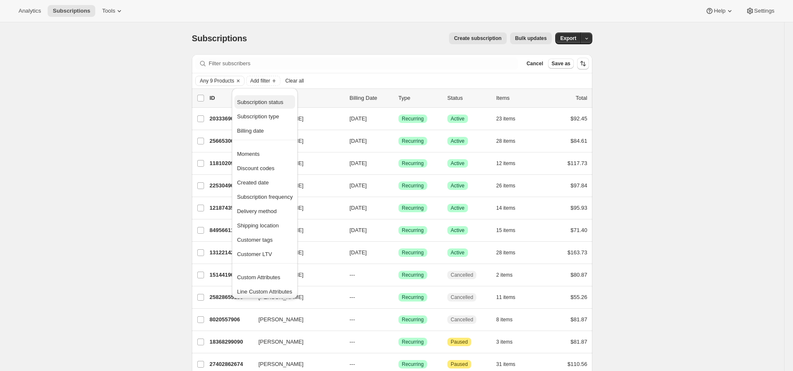
click at [279, 99] on span "Subscription status" at bounding box center [260, 102] width 46 height 6
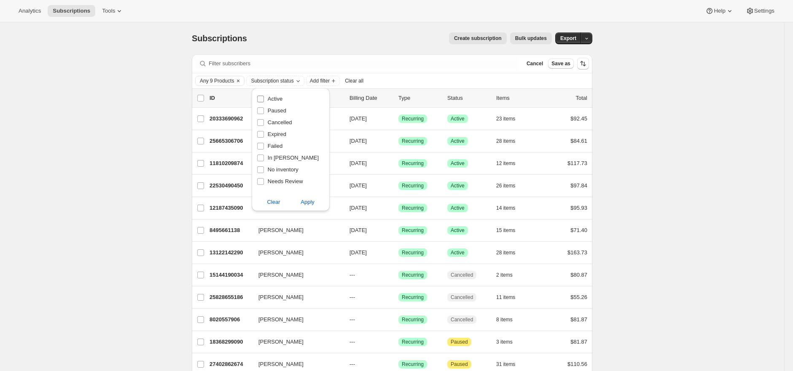
click at [281, 96] on span "Active" at bounding box center [275, 99] width 15 height 6
click at [264, 96] on input "Active" at bounding box center [260, 99] width 7 height 7
click at [309, 201] on span "Apply" at bounding box center [308, 202] width 14 height 8
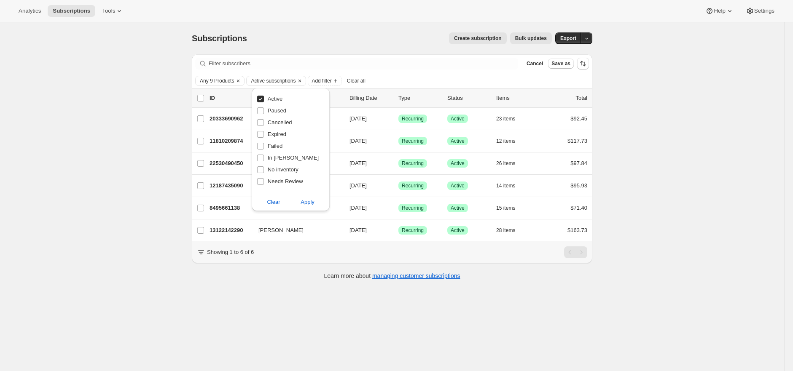
click at [278, 99] on span "Active" at bounding box center [275, 99] width 15 height 6
click at [264, 99] on input "Active" at bounding box center [260, 99] width 7 height 7
checkbox input "false"
drag, startPoint x: 311, startPoint y: 203, endPoint x: 312, endPoint y: 188, distance: 14.4
click at [311, 202] on span "Apply" at bounding box center [308, 202] width 14 height 8
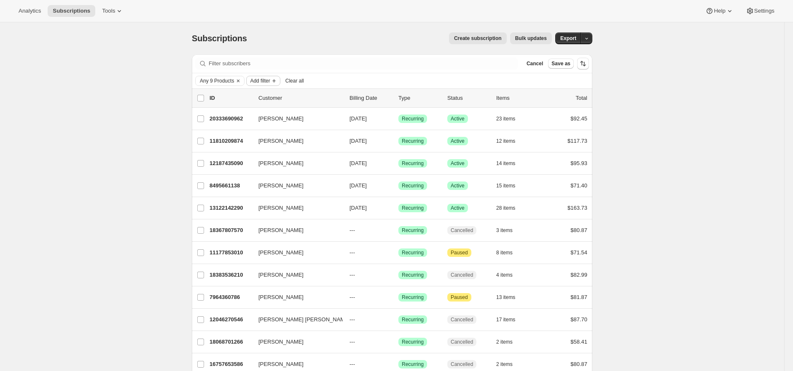
click at [270, 81] on span "Add filter" at bounding box center [260, 81] width 20 height 7
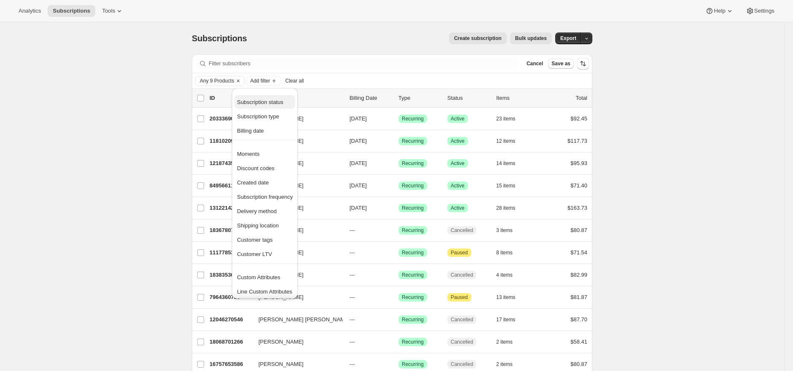
click at [272, 102] on span "Subscription status" at bounding box center [260, 102] width 46 height 6
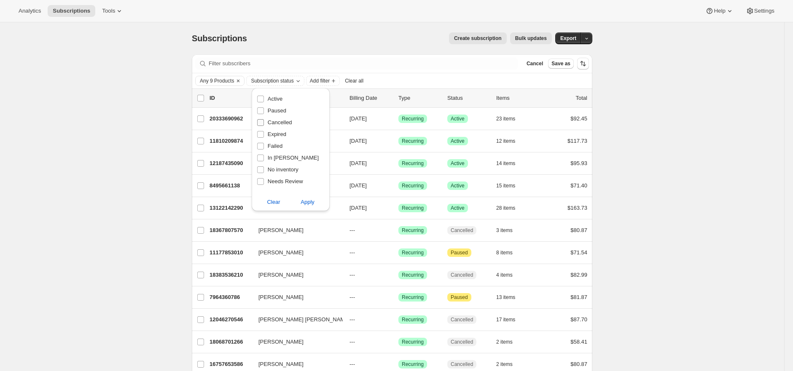
drag, startPoint x: 276, startPoint y: 96, endPoint x: 282, endPoint y: 118, distance: 23.7
click at [276, 96] on span "Active" at bounding box center [275, 99] width 15 height 6
click at [264, 96] on input "Active" at bounding box center [260, 99] width 7 height 7
click at [301, 198] on button "Apply" at bounding box center [307, 202] width 44 height 13
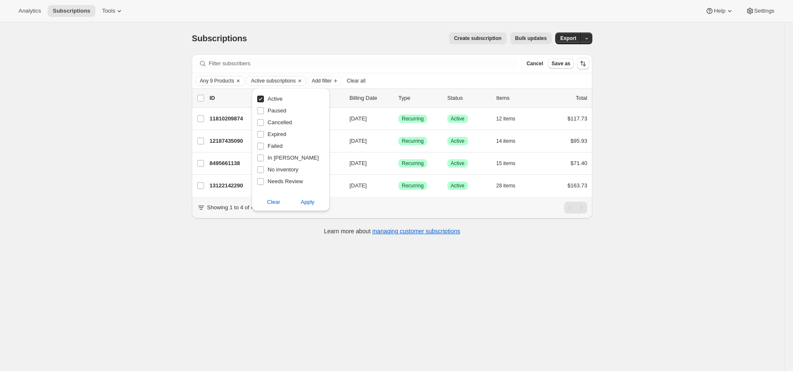
click at [277, 97] on span "Active" at bounding box center [275, 99] width 15 height 6
click at [264, 97] on input "Active" at bounding box center [260, 99] width 7 height 7
checkbox input "false"
click at [305, 202] on span "Apply" at bounding box center [308, 202] width 14 height 8
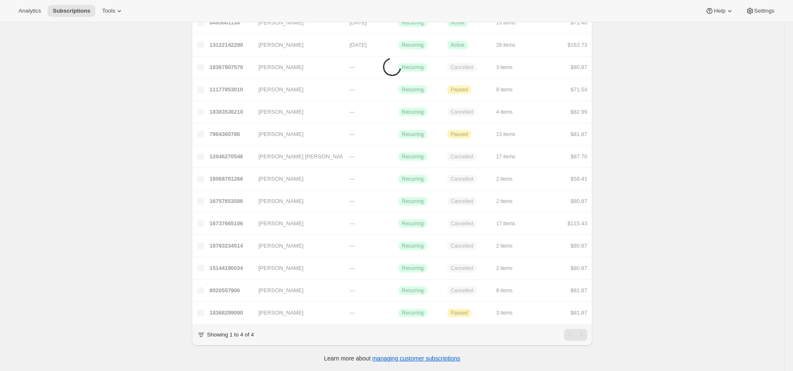
scroll to position [22, 0]
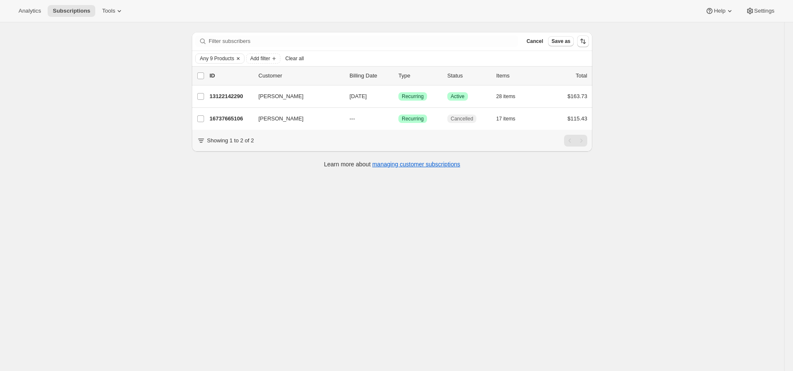
click at [229, 57] on span "Any 9 Products" at bounding box center [217, 58] width 34 height 7
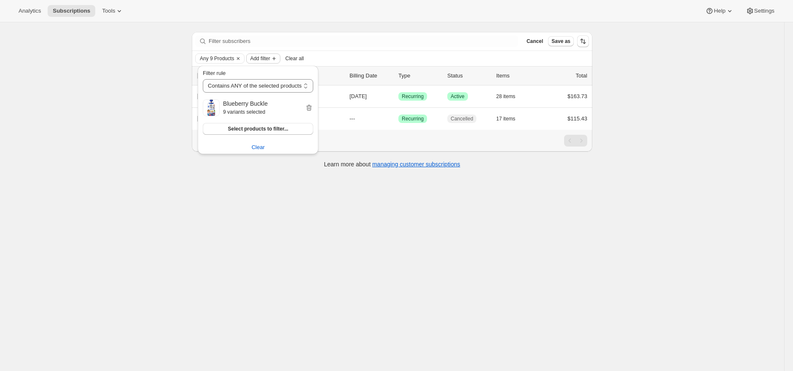
click at [270, 59] on span "Add filter" at bounding box center [260, 58] width 20 height 7
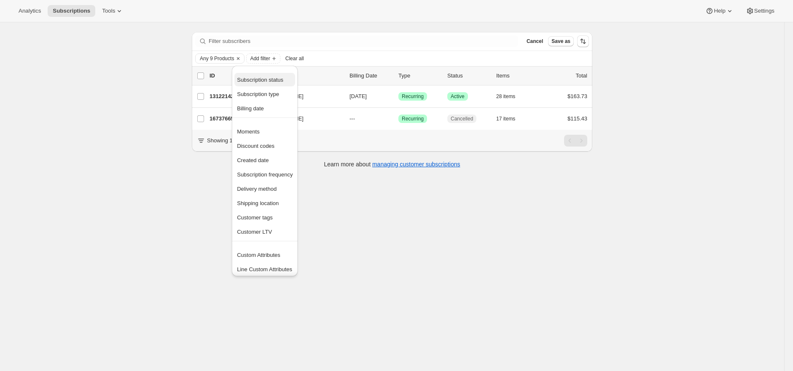
click at [273, 78] on span "Subscription status" at bounding box center [260, 80] width 46 height 6
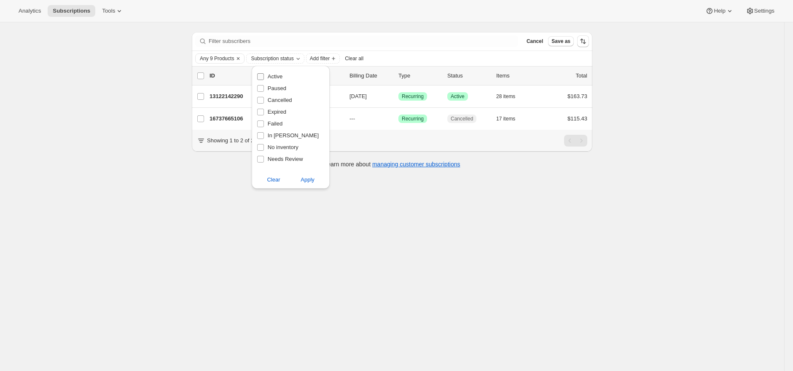
click at [276, 76] on span "Active" at bounding box center [275, 76] width 15 height 6
click at [264, 76] on input "Active" at bounding box center [260, 76] width 7 height 7
click at [305, 179] on span "Apply" at bounding box center [308, 180] width 14 height 8
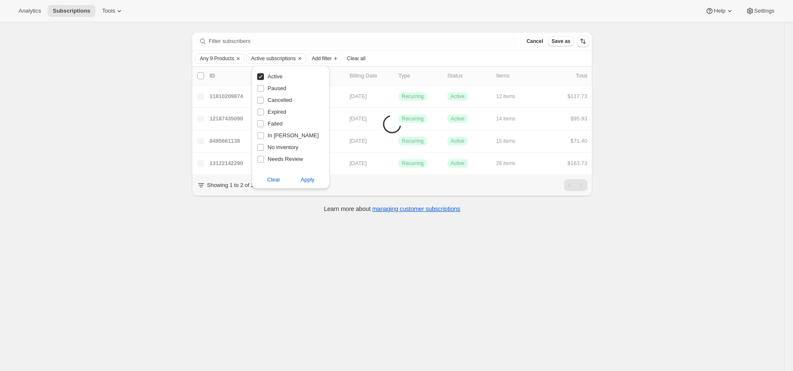
click at [275, 76] on span "Active" at bounding box center [275, 76] width 15 height 6
click at [264, 76] on input "Active" at bounding box center [260, 76] width 7 height 7
checkbox input "false"
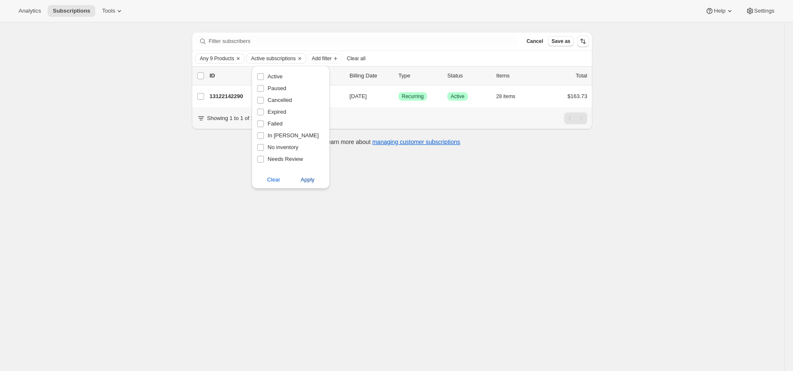
click at [306, 179] on span "Apply" at bounding box center [308, 180] width 14 height 8
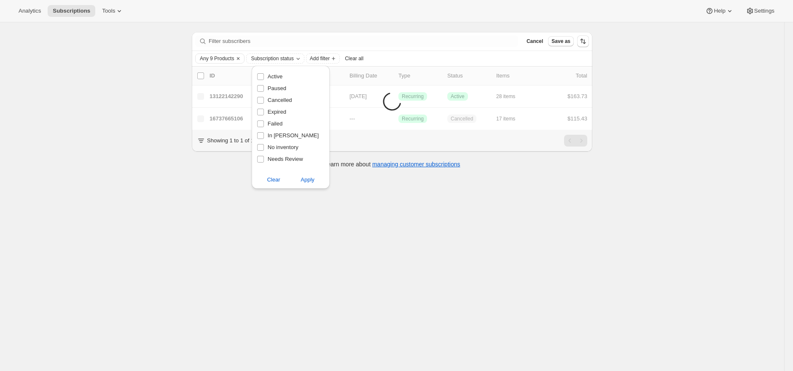
click at [153, 103] on div "Subscriptions. This page is ready Subscriptions Create subscription Bulk update…" at bounding box center [392, 185] width 784 height 371
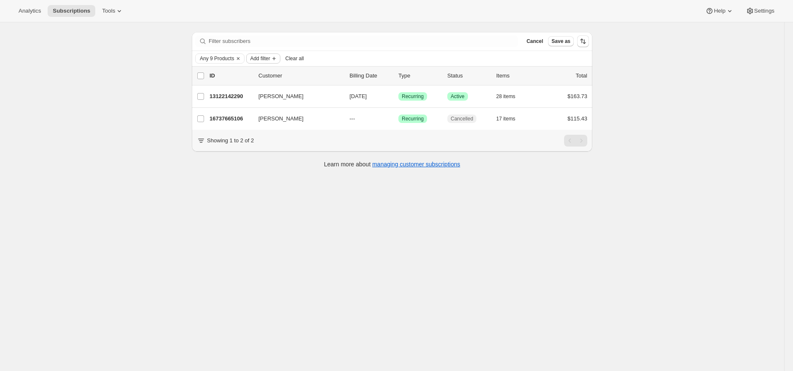
click at [261, 57] on span "Add filter" at bounding box center [260, 58] width 20 height 7
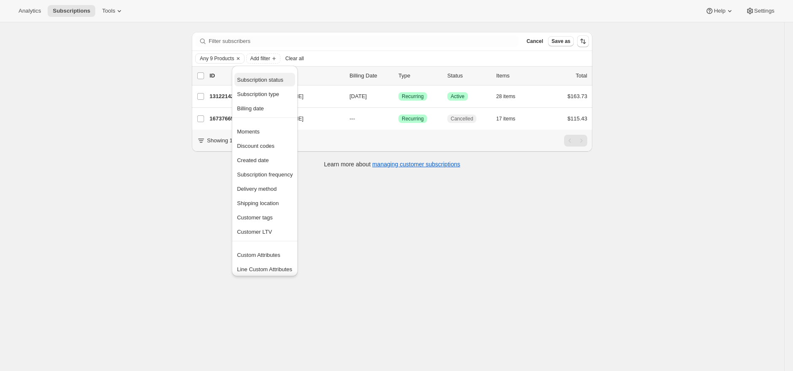
click at [280, 76] on span "Subscription status" at bounding box center [265, 80] width 56 height 8
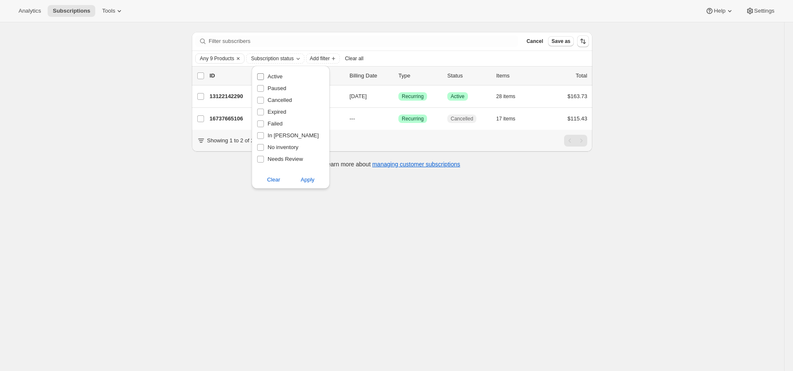
click at [280, 74] on span "Active" at bounding box center [275, 76] width 15 height 6
click at [264, 74] on input "Active" at bounding box center [260, 76] width 7 height 7
click at [313, 180] on span "Apply" at bounding box center [308, 180] width 14 height 8
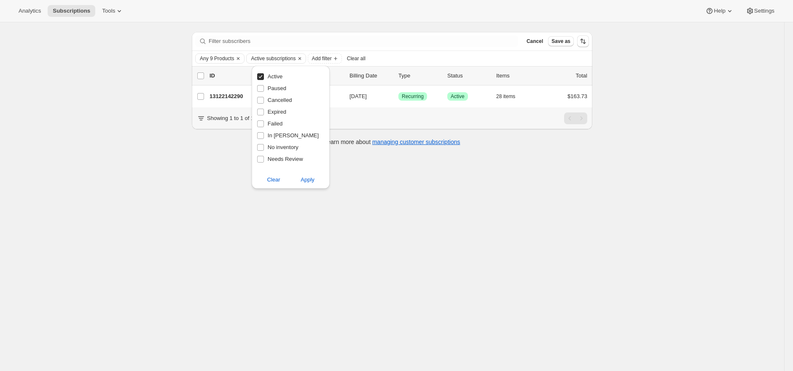
click at [272, 78] on span "Active" at bounding box center [275, 76] width 15 height 6
click at [264, 78] on input "Active" at bounding box center [260, 76] width 7 height 7
click at [297, 175] on button "Apply" at bounding box center [307, 179] width 44 height 13
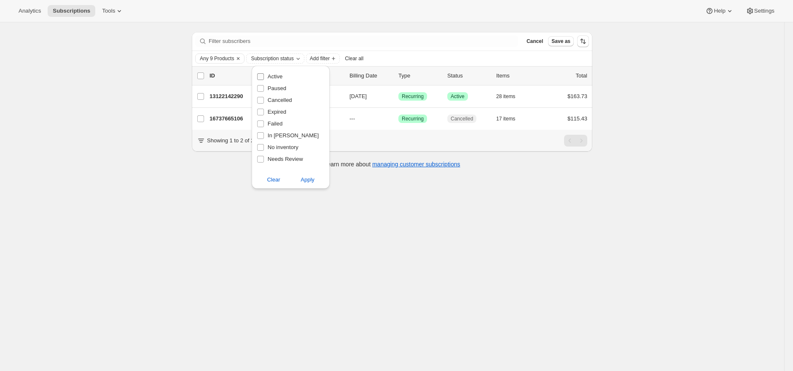
click at [276, 78] on span "Active" at bounding box center [275, 76] width 15 height 6
click at [264, 78] on input "Active" at bounding box center [260, 76] width 7 height 7
checkbox input "true"
click at [313, 184] on button "Apply" at bounding box center [307, 179] width 44 height 13
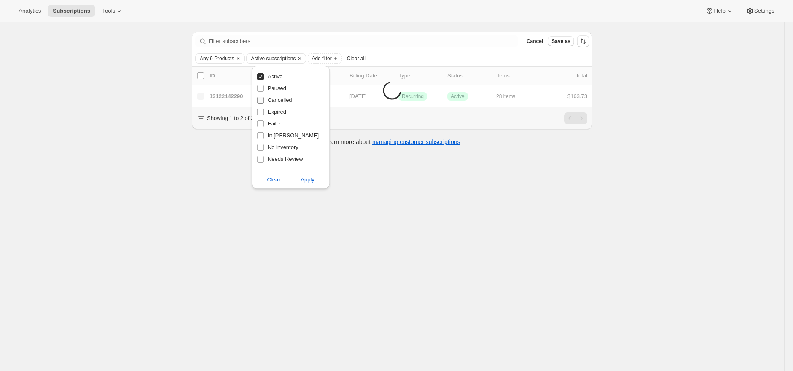
click at [287, 98] on span "Cancelled" at bounding box center [280, 100] width 24 height 6
click at [264, 98] on input "Cancelled" at bounding box center [260, 100] width 7 height 7
checkbox input "true"
click at [308, 180] on span "Apply" at bounding box center [308, 180] width 14 height 8
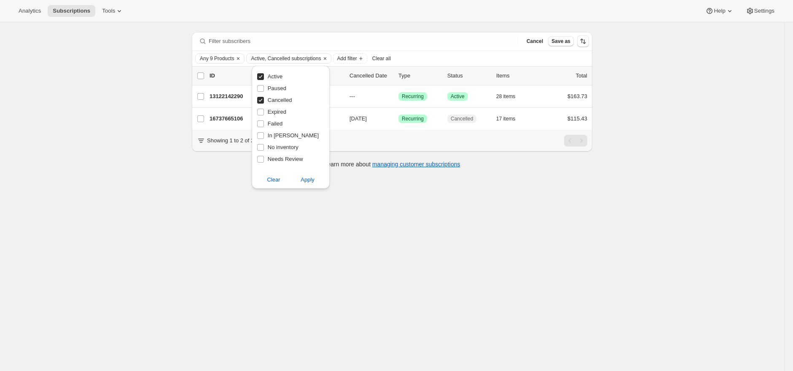
click at [274, 73] on span "Active" at bounding box center [275, 76] width 15 height 6
click at [264, 73] on input "Active" at bounding box center [260, 76] width 7 height 7
checkbox input "false"
drag, startPoint x: 277, startPoint y: 95, endPoint x: 283, endPoint y: 101, distance: 8.3
click at [277, 95] on label "Cancelled" at bounding box center [274, 100] width 35 height 12
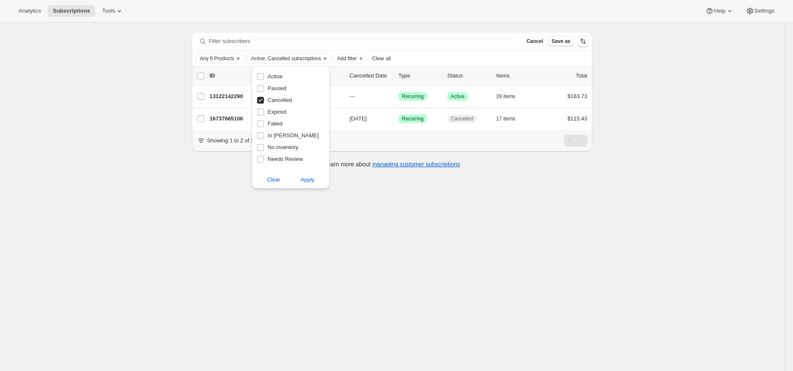
click at [264, 97] on input "Cancelled" at bounding box center [260, 100] width 7 height 7
checkbox input "false"
click at [311, 180] on span "Apply" at bounding box center [308, 180] width 14 height 8
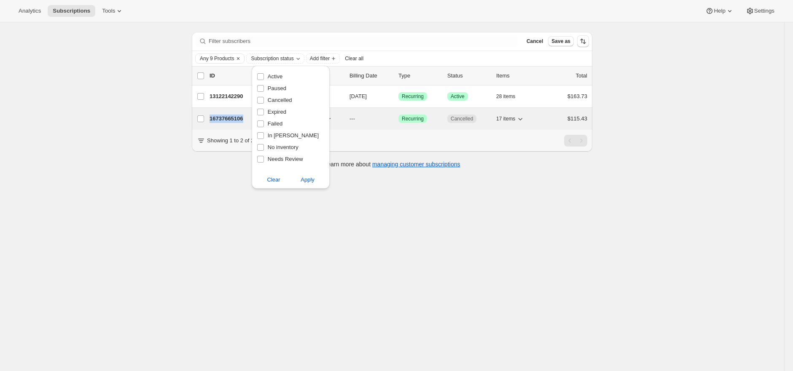
copy p "16737665106"
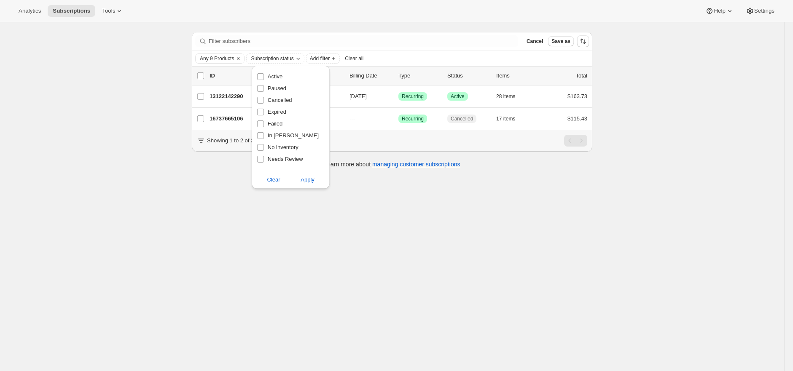
click at [746, 214] on div "Subscriptions. This page is ready Subscriptions Create subscription Bulk update…" at bounding box center [392, 185] width 784 height 371
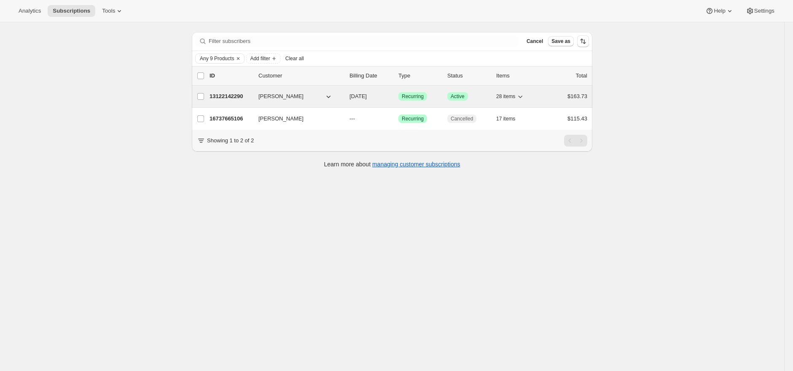
click at [230, 96] on p "13122142290" at bounding box center [230, 96] width 42 height 8
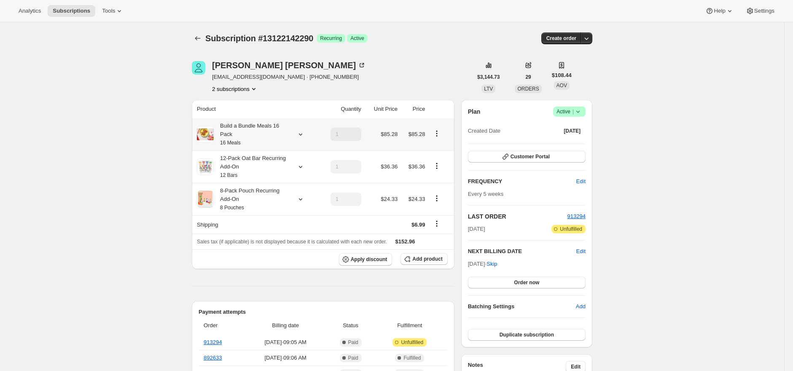
click at [258, 134] on div "Build a Bundle Meals 16 Pack 16 Meals" at bounding box center [252, 134] width 76 height 25
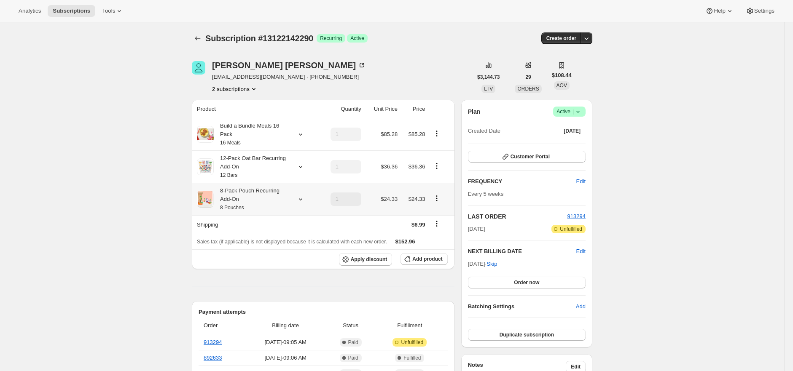
click at [243, 205] on small "8 Pouches" at bounding box center [232, 208] width 24 height 6
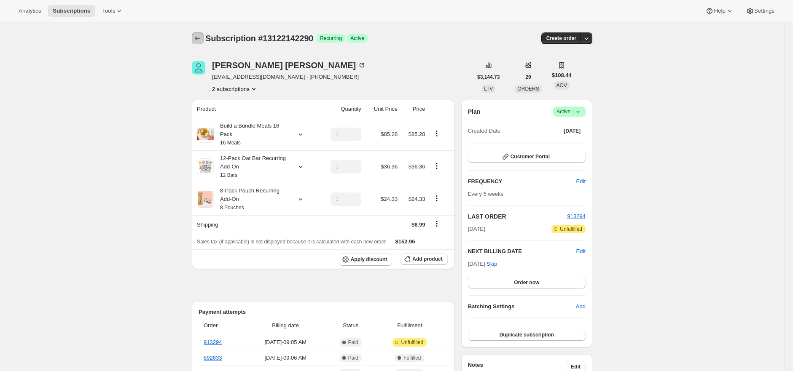
click at [201, 38] on icon "Subscriptions" at bounding box center [197, 38] width 8 height 8
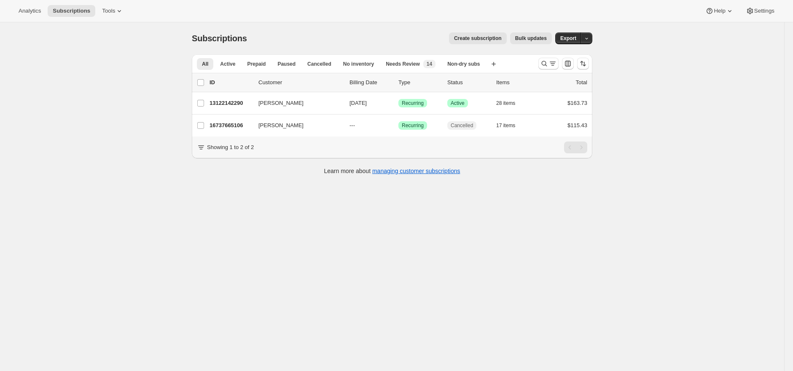
click at [306, 37] on div "Create subscription Bulk updates" at bounding box center [404, 38] width 295 height 12
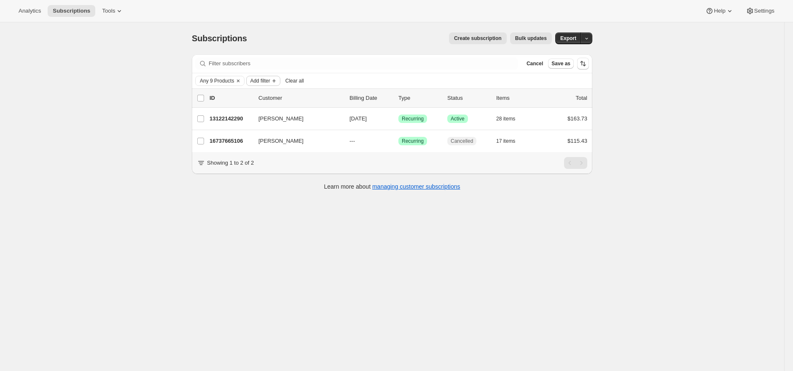
click at [265, 81] on span "Add filter" at bounding box center [260, 81] width 20 height 7
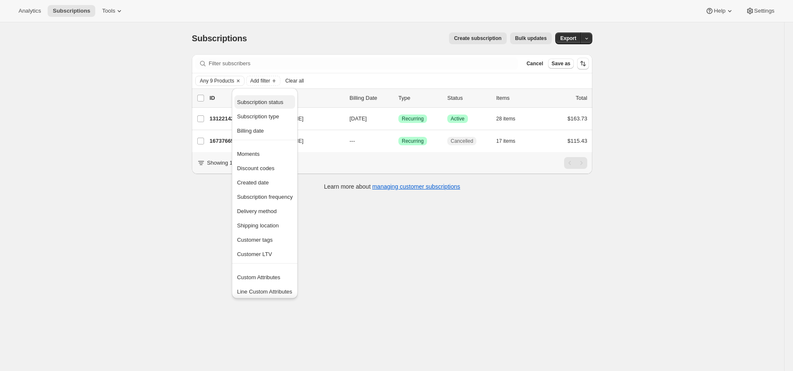
click at [268, 100] on span "Subscription status" at bounding box center [260, 102] width 46 height 6
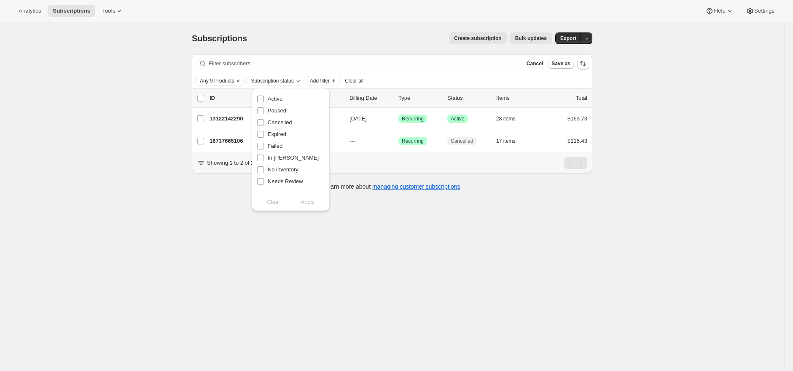
click at [276, 98] on span "Active" at bounding box center [275, 99] width 15 height 6
click at [264, 98] on input "Active" at bounding box center [260, 99] width 7 height 7
checkbox input "true"
click at [277, 120] on span "Cancelled" at bounding box center [280, 122] width 24 height 6
click at [264, 120] on input "Cancelled" at bounding box center [260, 122] width 7 height 7
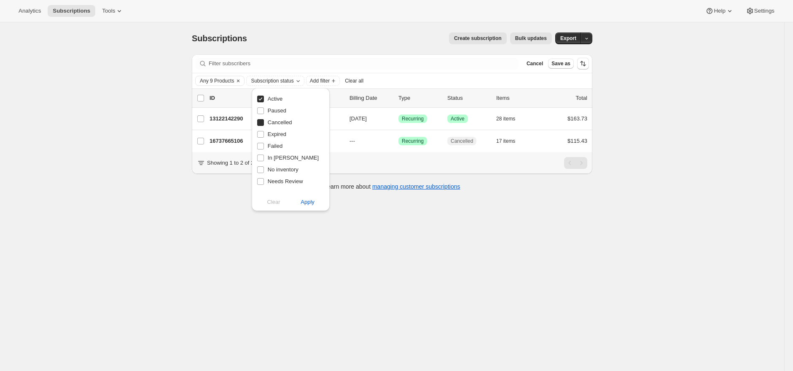
checkbox input "true"
click at [310, 200] on span "Apply" at bounding box center [308, 202] width 14 height 8
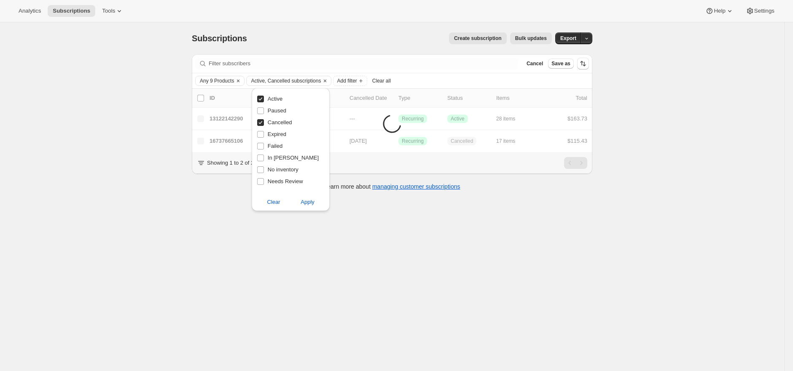
click at [355, 35] on div "Create subscription Bulk updates" at bounding box center [404, 38] width 295 height 12
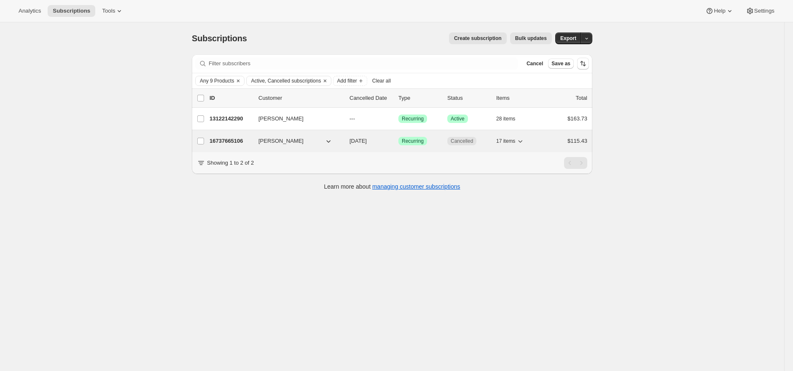
click at [234, 137] on p "16737665106" at bounding box center [230, 141] width 42 height 8
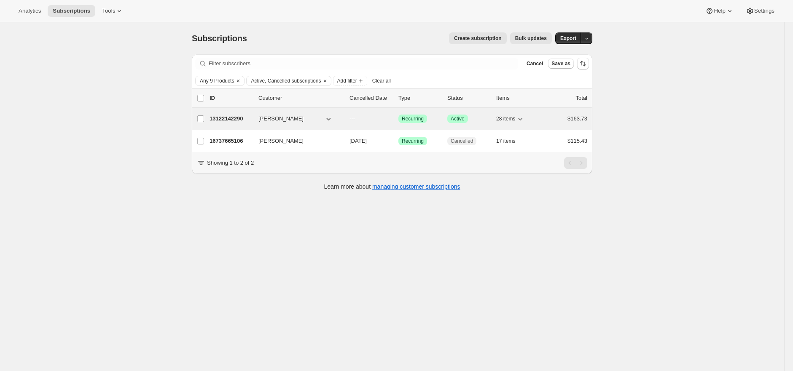
click at [234, 116] on p "13122142290" at bounding box center [230, 119] width 42 height 8
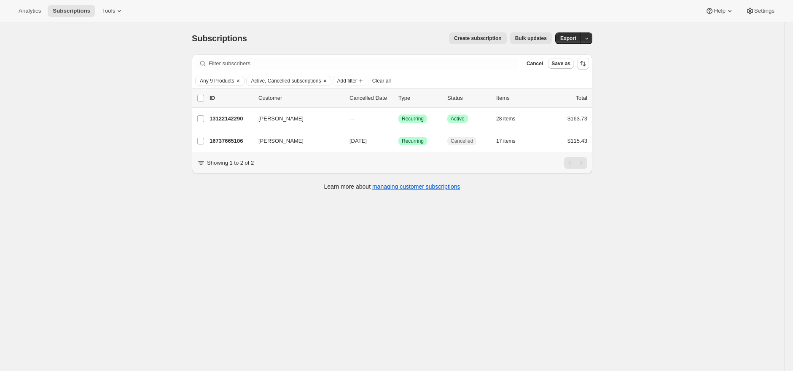
click at [326, 82] on icon "Clear" at bounding box center [325, 81] width 3 height 3
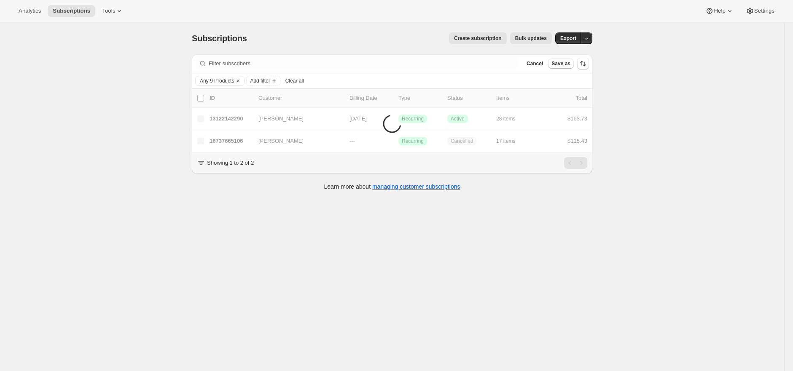
click at [634, 91] on div "Subscriptions. This page is ready Subscriptions Create subscription Bulk update…" at bounding box center [392, 207] width 784 height 371
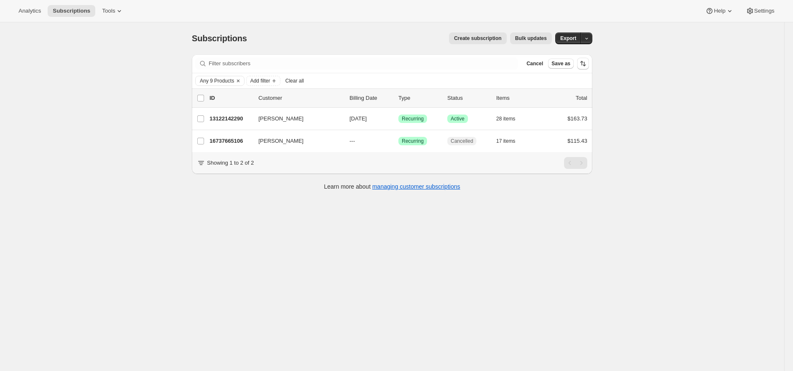
click at [629, 84] on div "Subscriptions. This page is ready Subscriptions Create subscription Bulk update…" at bounding box center [392, 207] width 784 height 371
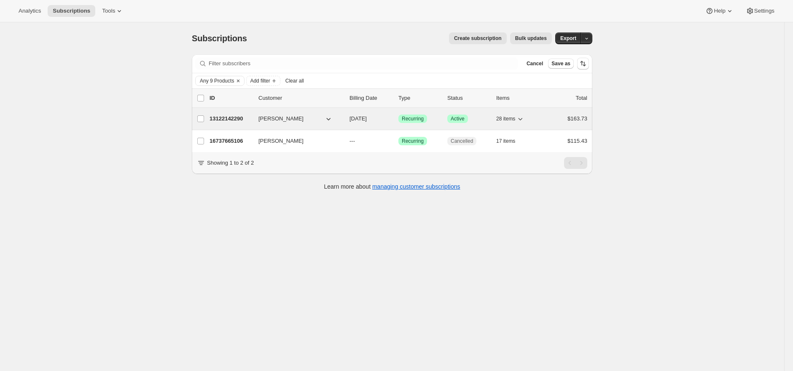
click at [223, 118] on p "13122142290" at bounding box center [230, 119] width 42 height 8
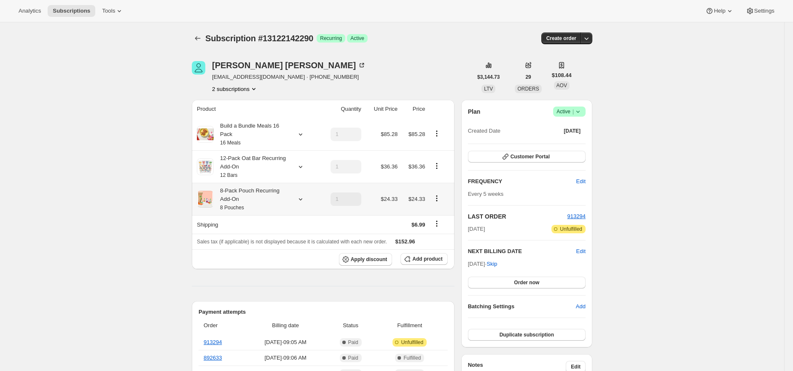
click at [266, 193] on div "8-Pack Pouch Recurring Add-On 8 Pouches" at bounding box center [252, 199] width 76 height 25
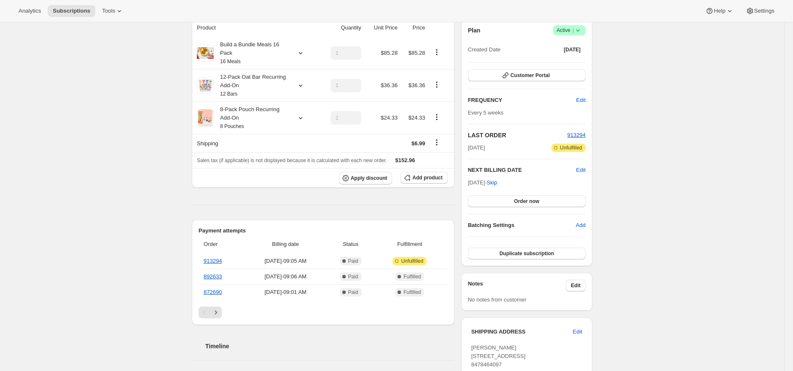
scroll to position [35, 0]
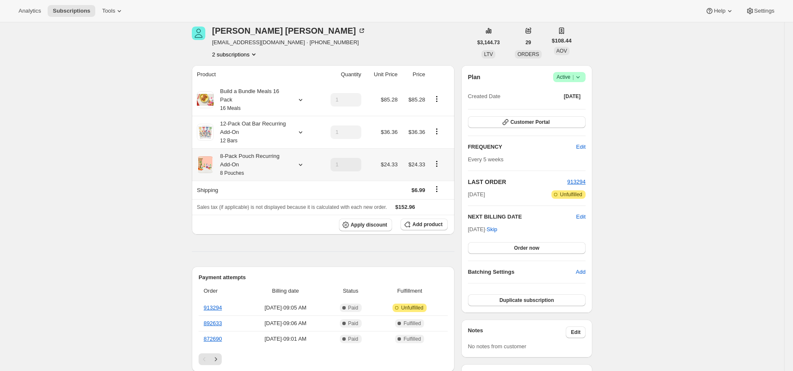
click at [242, 161] on div "8-Pack Pouch Recurring Add-On 8 Pouches" at bounding box center [252, 164] width 76 height 25
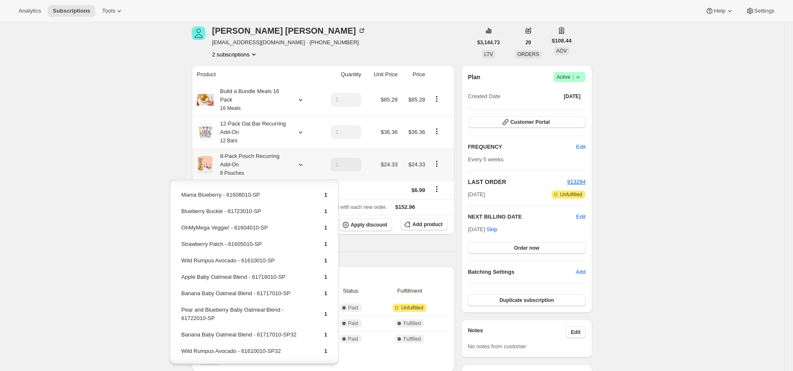
scroll to position [126, 0]
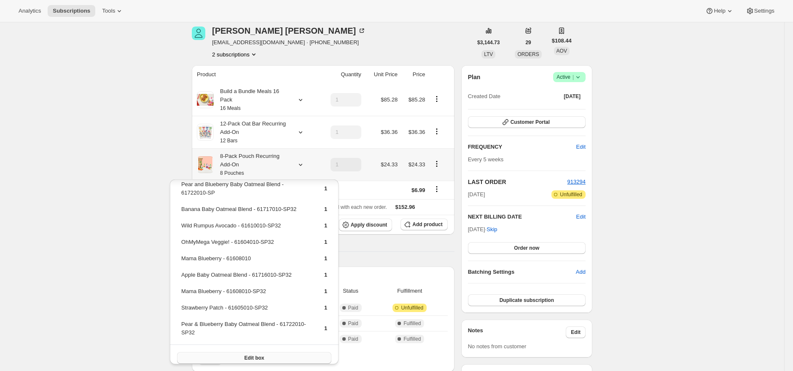
click at [273, 354] on button "Edit box" at bounding box center [254, 358] width 154 height 12
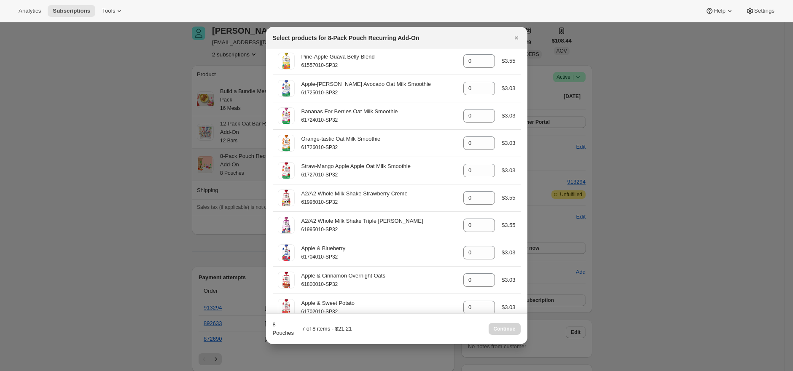
scroll to position [0, 0]
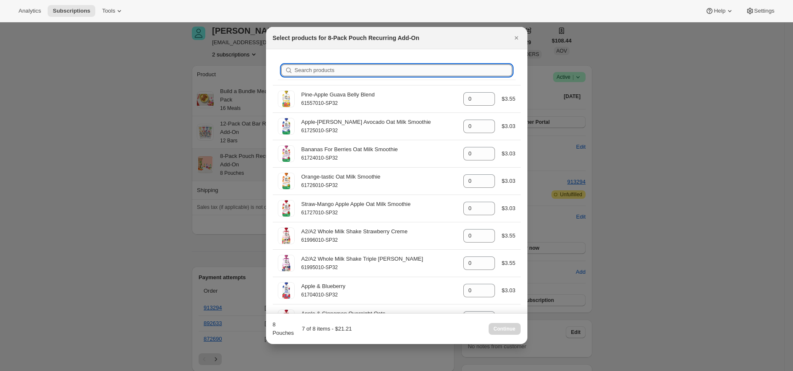
click at [367, 72] on input "Search products" at bounding box center [403, 70] width 217 height 12
type input "b"
type input "1"
type input "0"
type input "1"
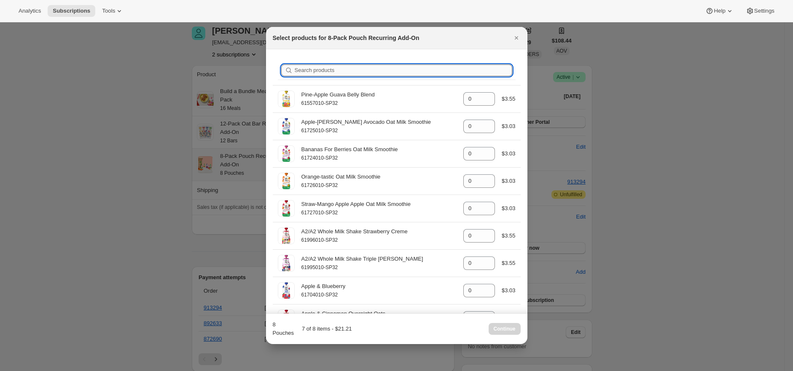
type input "0"
type input "1"
type input "0"
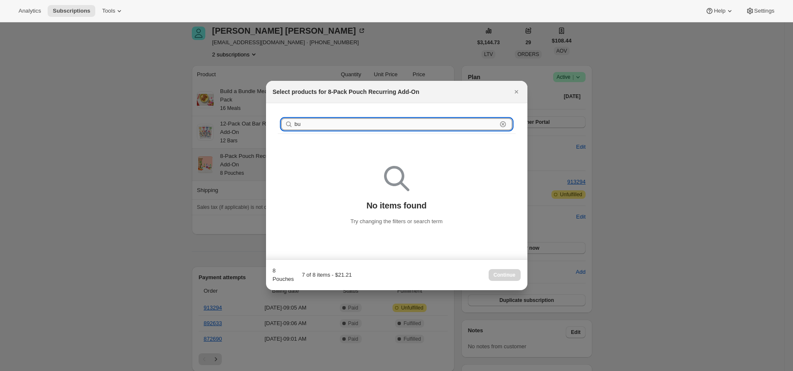
type input "b"
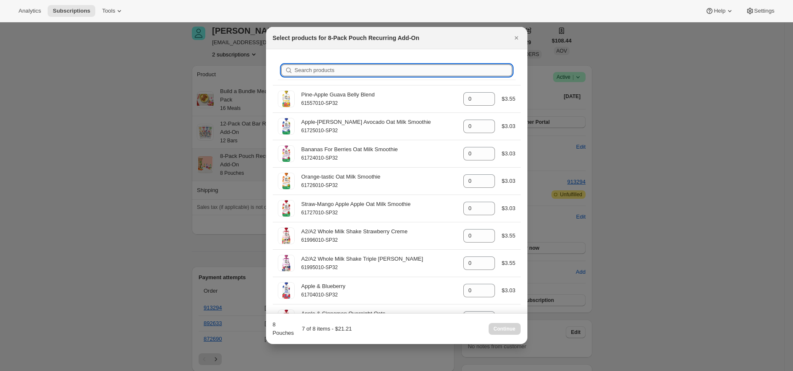
type input "m"
type input "1"
type input "0"
type input "1"
type input "0"
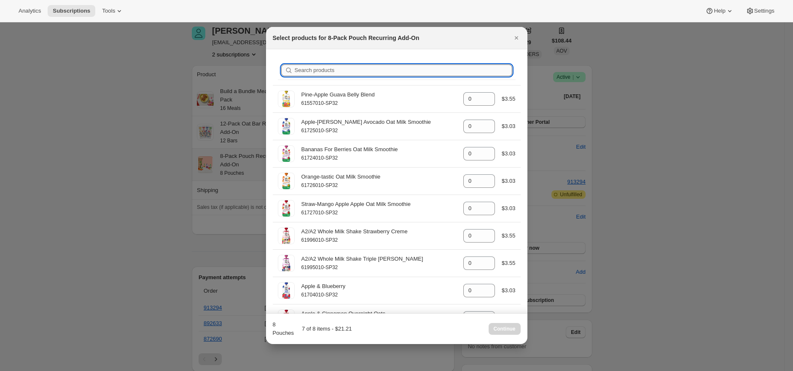
type input "1"
type input "0"
type input "1"
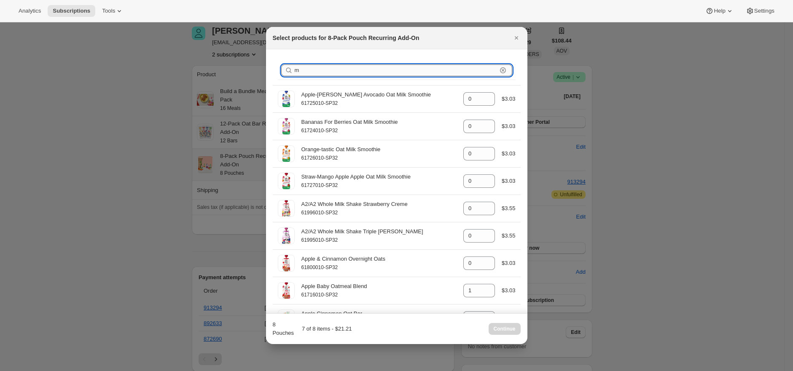
type input "ma"
type input "1"
type input "0"
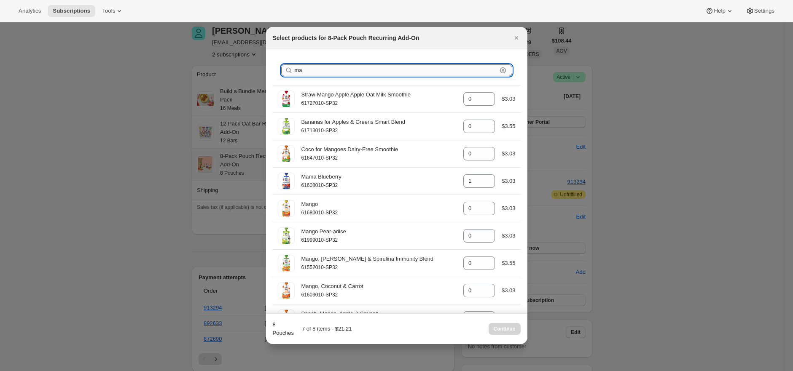
type input "mam"
type input "1"
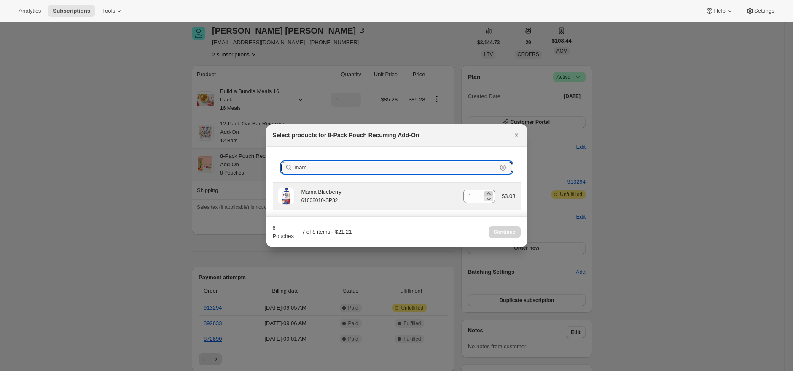
type input "mam"
click at [488, 193] on icon ":r186:" at bounding box center [488, 194] width 4 height 2
type input "2"
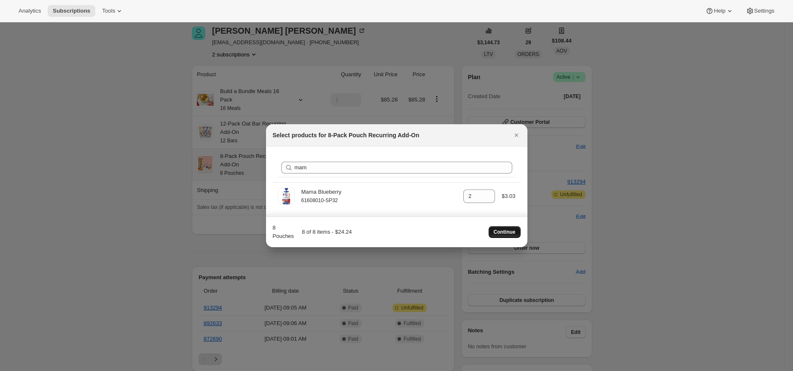
click at [512, 228] on button "Continue" at bounding box center [505, 232] width 32 height 12
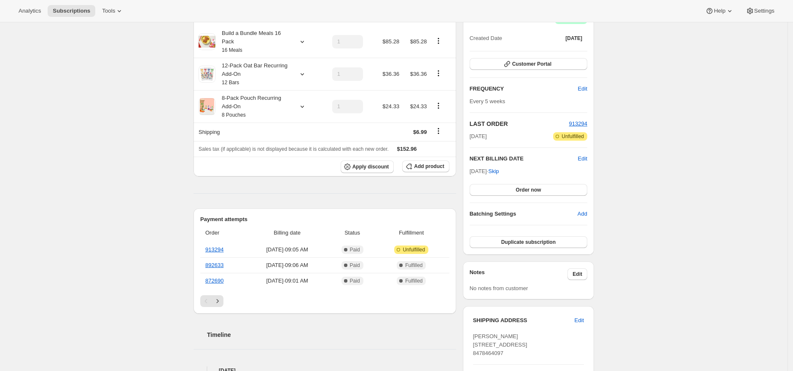
scroll to position [135, 0]
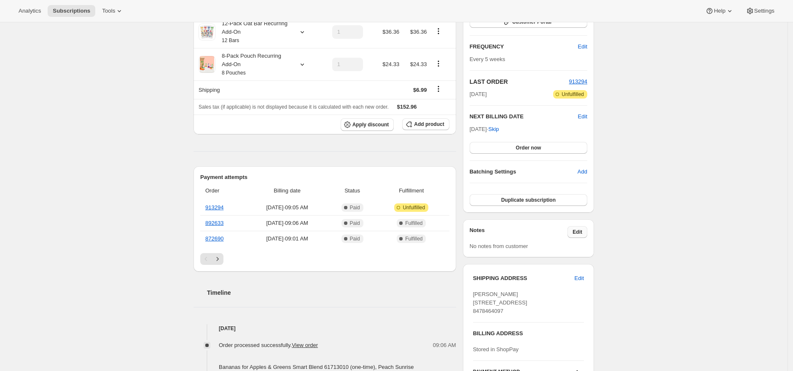
click at [576, 235] on span "Edit" at bounding box center [577, 232] width 10 height 7
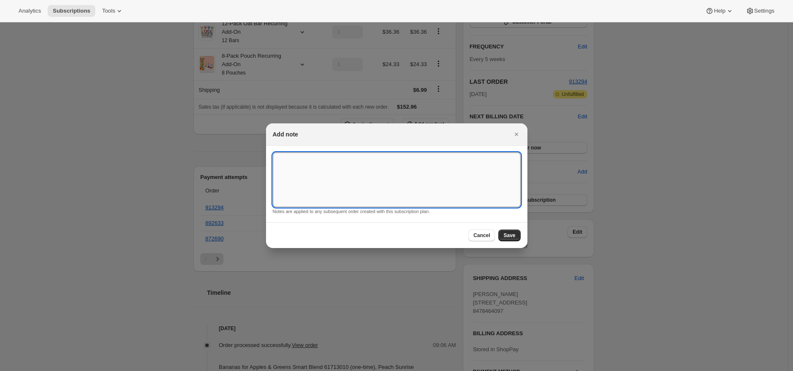
click at [495, 202] on textarea ":r1h:" at bounding box center [397, 180] width 248 height 55
type textarea "."
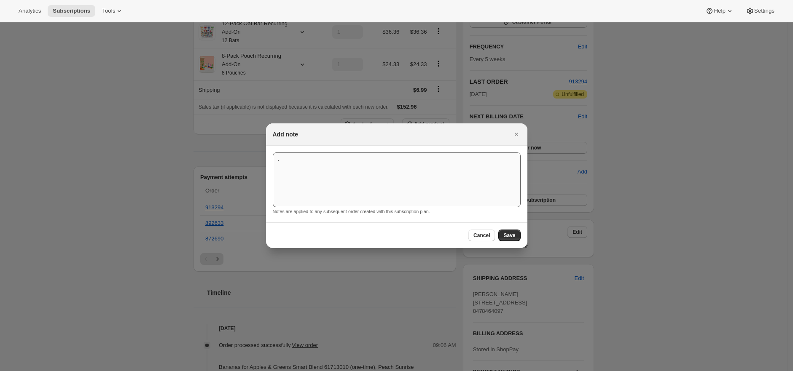
click at [516, 231] on button "Save" at bounding box center [509, 236] width 22 height 12
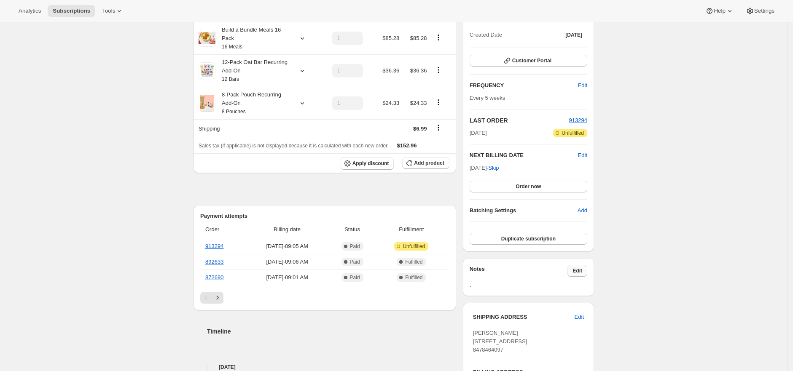
click at [573, 268] on button "Edit" at bounding box center [577, 271] width 20 height 12
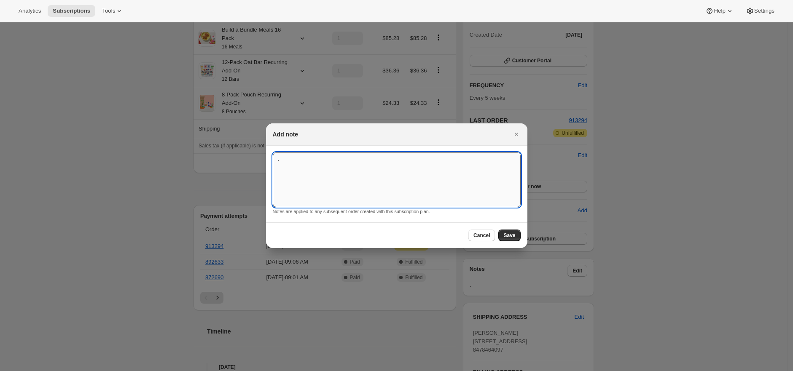
click at [449, 197] on textarea "." at bounding box center [397, 180] width 248 height 55
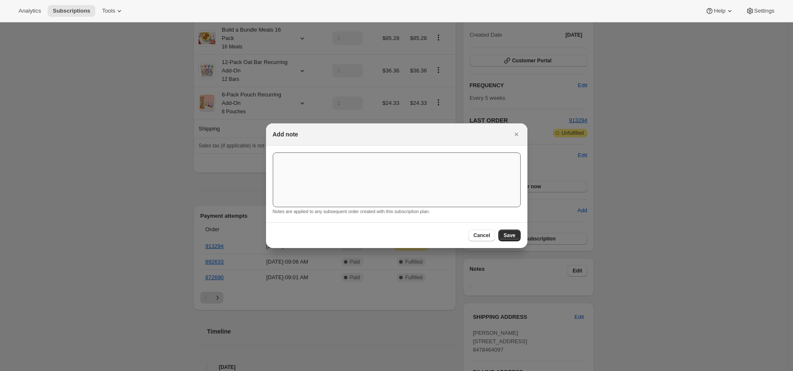
click at [498, 230] on button "Save" at bounding box center [509, 236] width 22 height 12
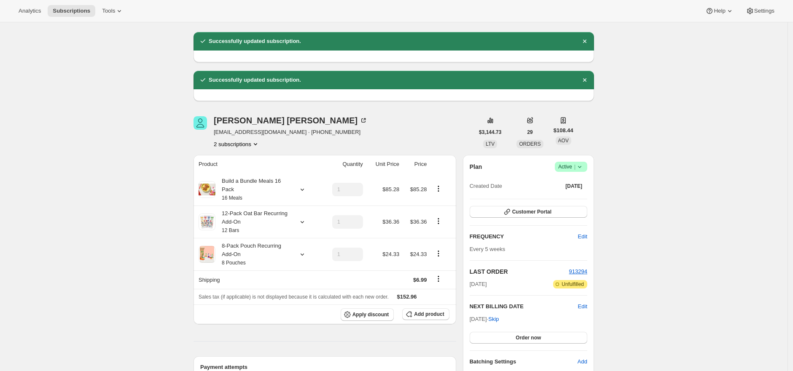
scroll to position [135, 0]
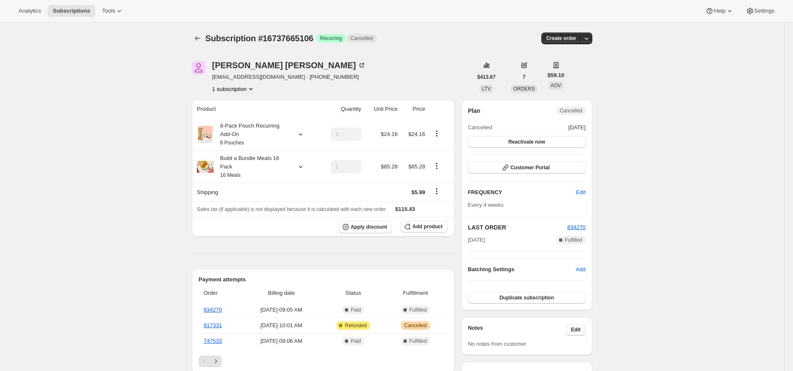
click at [574, 329] on span "Edit" at bounding box center [576, 330] width 10 height 7
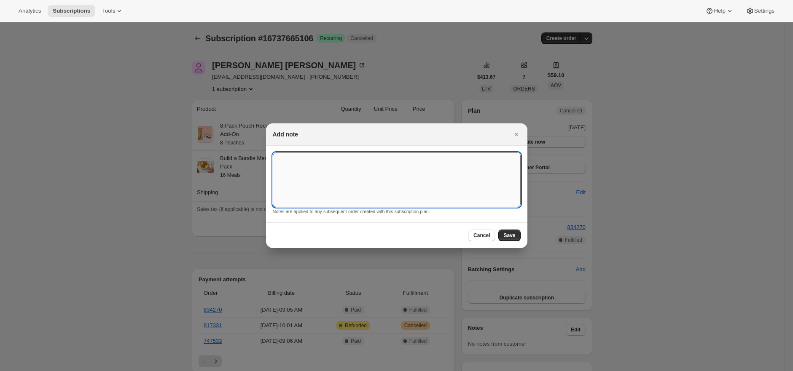
click at [459, 179] on textarea ":r1i:" at bounding box center [397, 180] width 248 height 55
type textarea "."
click at [504, 240] on button "Save" at bounding box center [509, 236] width 22 height 12
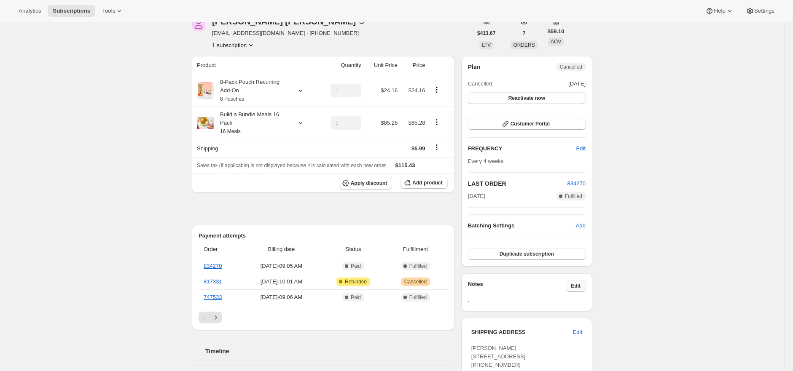
scroll to position [142, 0]
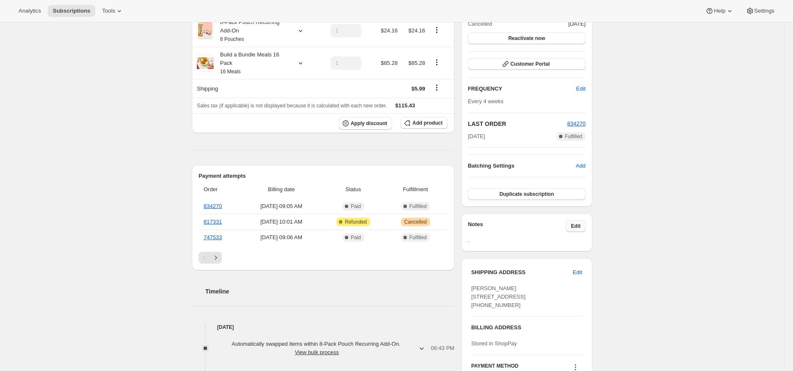
click at [577, 228] on span "Edit" at bounding box center [576, 226] width 10 height 7
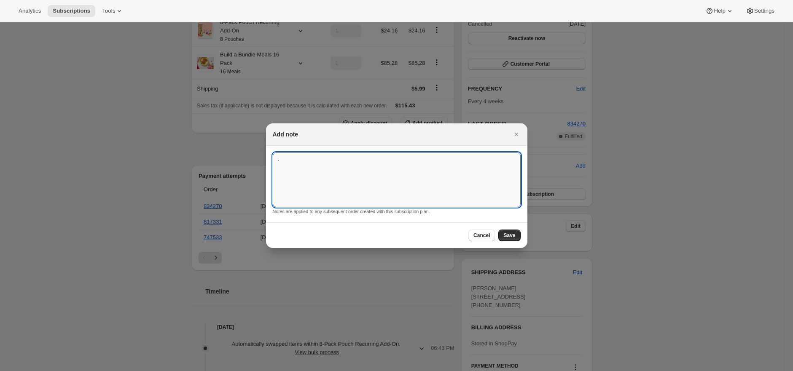
click at [467, 180] on textarea "." at bounding box center [397, 180] width 248 height 55
click at [508, 232] on button "Save" at bounding box center [509, 236] width 22 height 12
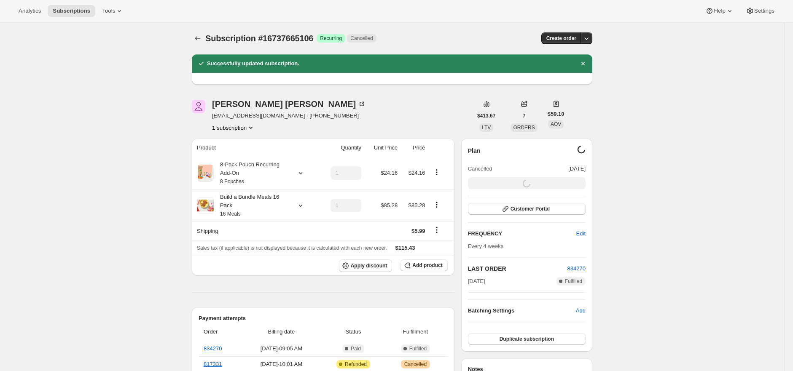
scroll to position [142, 0]
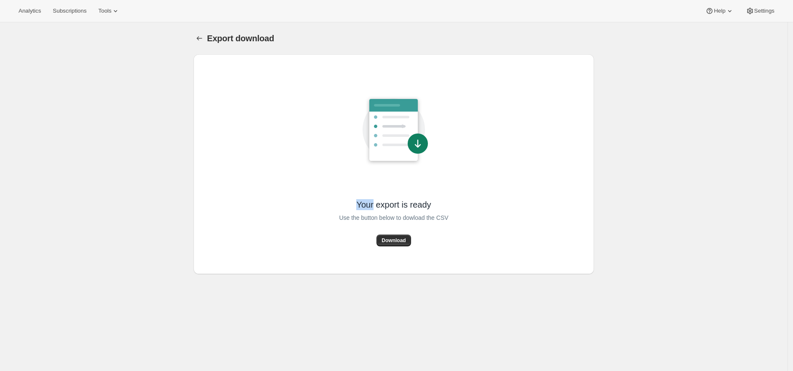
click at [196, 61] on div "Your export is ready Use the button below to dowload the CSV Download" at bounding box center [393, 164] width 400 height 220
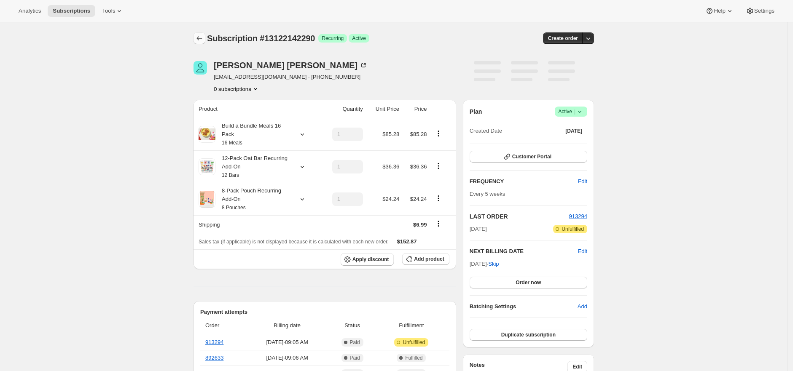
click at [203, 37] on icon "Subscriptions" at bounding box center [199, 38] width 8 height 8
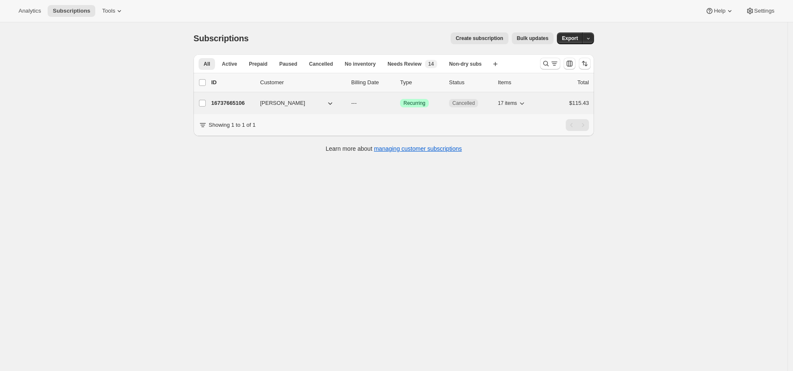
click at [233, 101] on p "16737665106" at bounding box center [232, 103] width 42 height 8
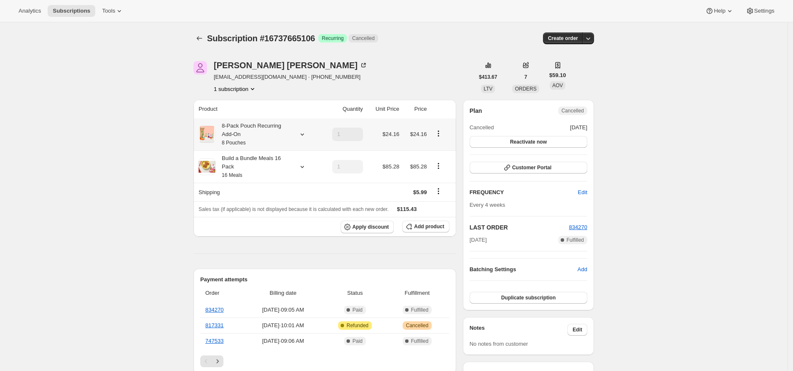
click at [245, 132] on div "8-Pack Pouch Recurring Add-On 8 Pouches" at bounding box center [253, 134] width 76 height 25
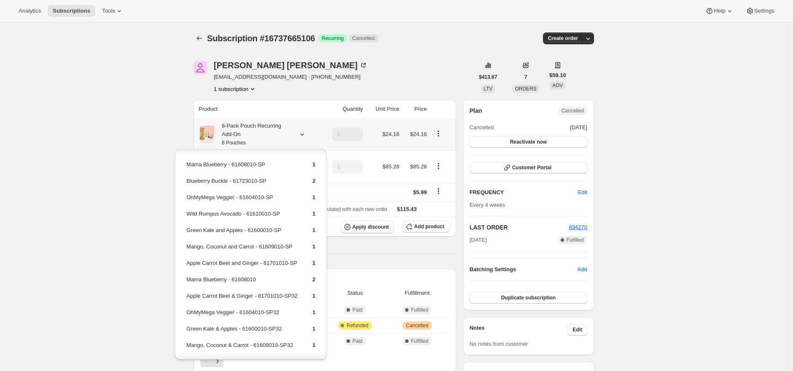
scroll to position [51, 0]
click at [255, 353] on div "Edit box" at bounding box center [251, 352] width 152 height 27
click at [255, 352] on button "Edit box" at bounding box center [250, 353] width 137 height 12
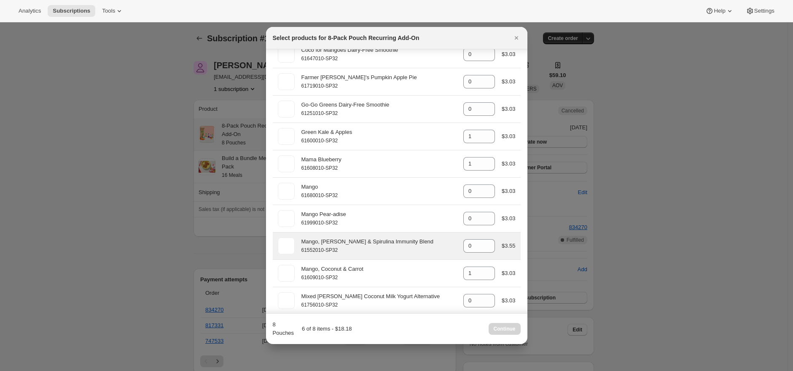
scroll to position [837, 0]
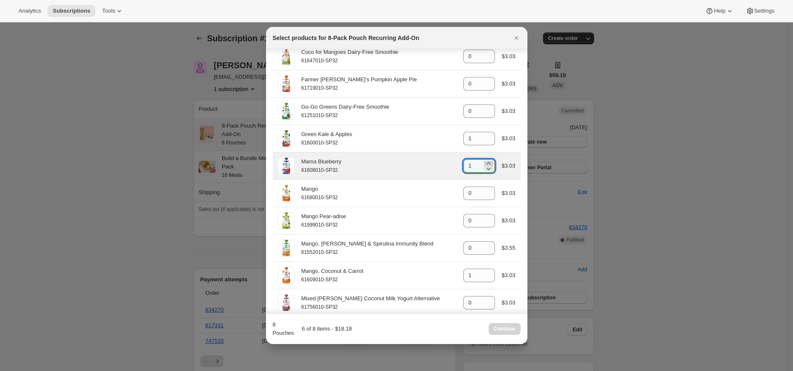
click at [486, 164] on icon ":r8n:" at bounding box center [488, 163] width 4 height 2
type input "3"
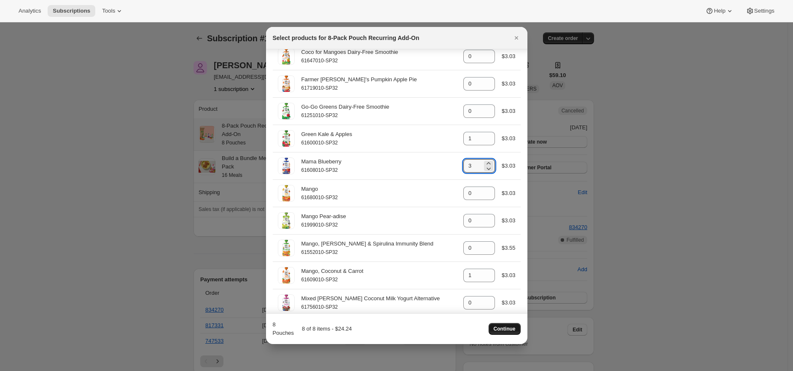
click at [513, 326] on span "Continue" at bounding box center [505, 329] width 22 height 7
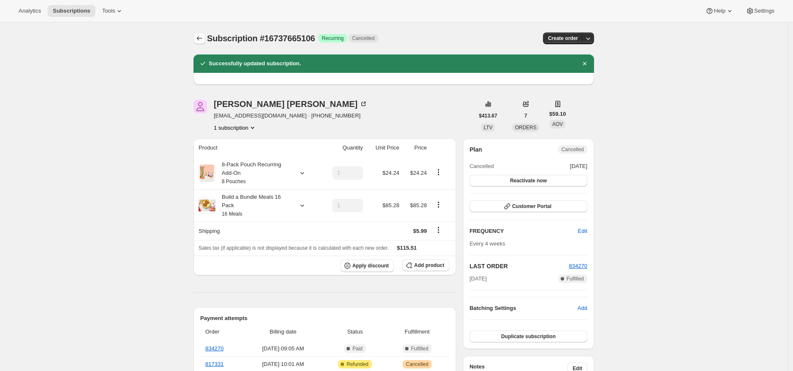
click at [202, 37] on icon "Subscriptions" at bounding box center [199, 38] width 8 height 8
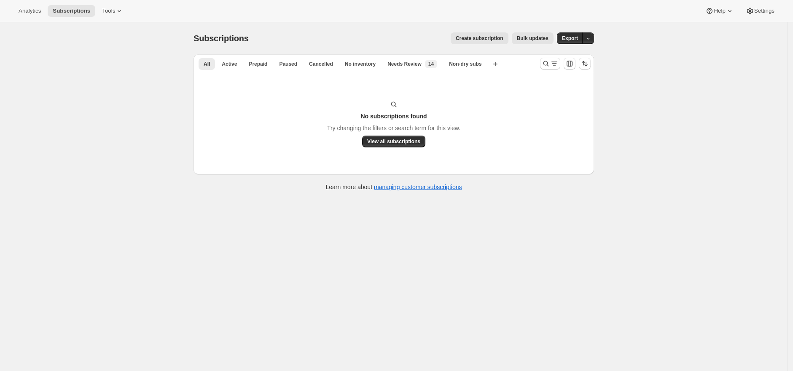
click at [495, 115] on div "No subscriptions found Try changing the filters or search term for this view. V…" at bounding box center [394, 123] width 384 height 47
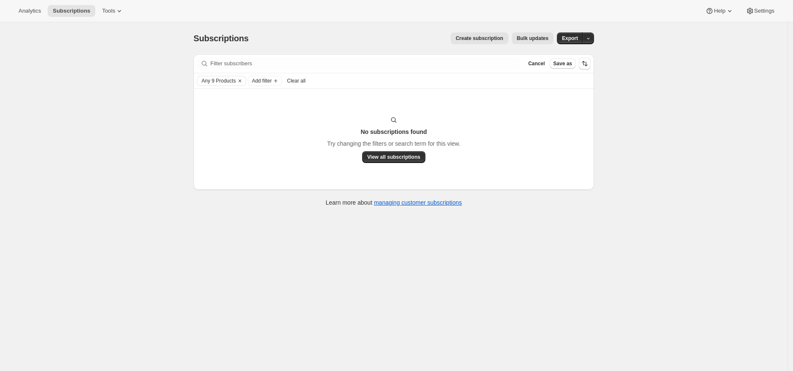
click at [486, 119] on div "No subscriptions found Try changing the filters or search term for this view. V…" at bounding box center [394, 139] width 384 height 47
click at [640, 118] on div "Subscriptions. This page is ready Subscriptions Create subscription Bulk update…" at bounding box center [393, 207] width 787 height 371
